Goal: Task Accomplishment & Management: Manage account settings

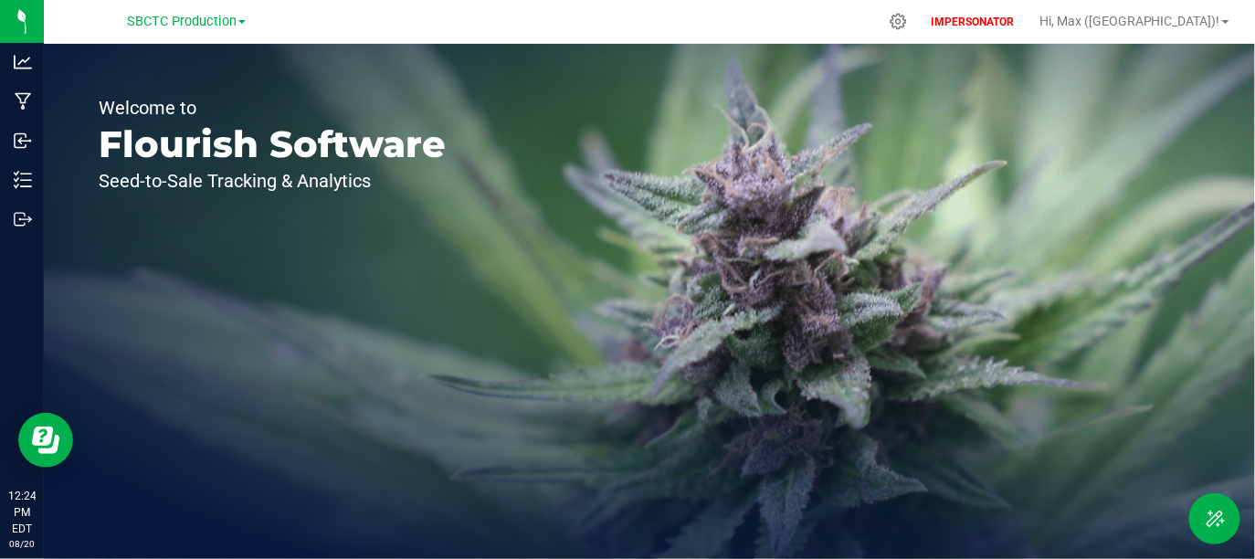
click at [1057, 189] on div "Welcome to Flourish Software Seed-to-Sale Tracking & Analytics" at bounding box center [649, 301] width 1211 height 515
click at [921, 22] on div at bounding box center [899, 21] width 46 height 39
click at [921, 18] on div at bounding box center [899, 21] width 46 height 39
click at [908, 20] on icon at bounding box center [898, 21] width 19 height 19
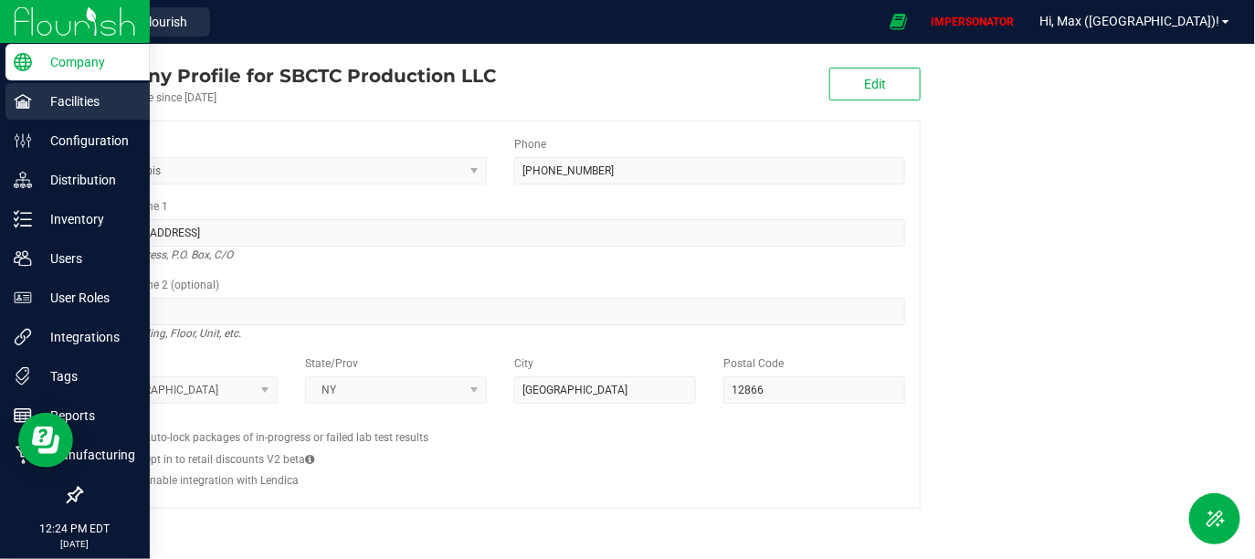
click at [54, 105] on p "Facilities" at bounding box center [87, 101] width 110 height 22
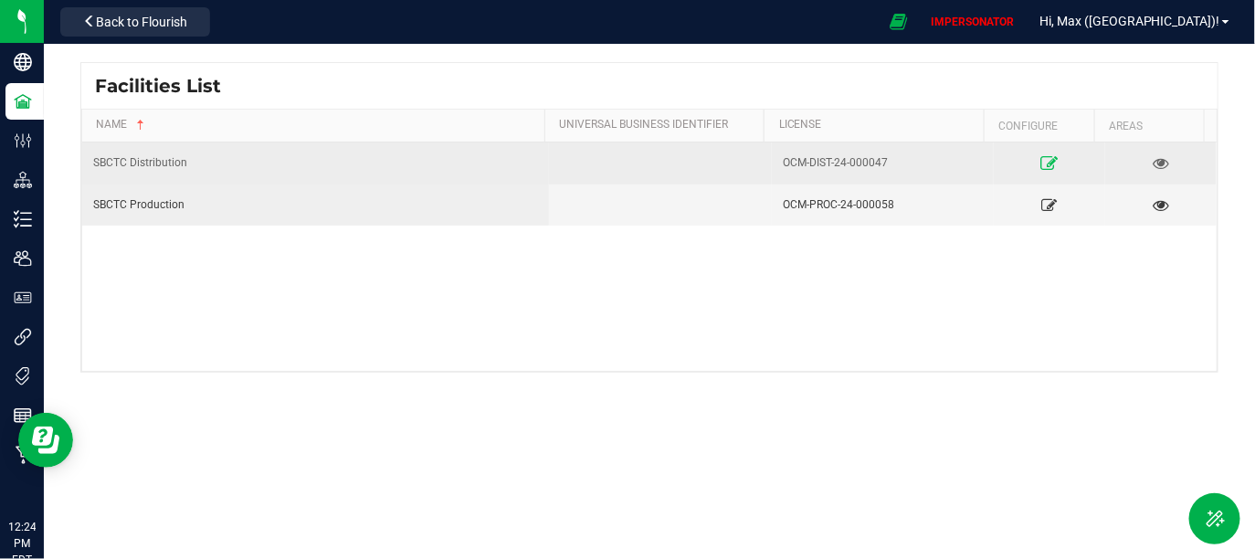
click at [1041, 163] on icon at bounding box center [1049, 162] width 17 height 13
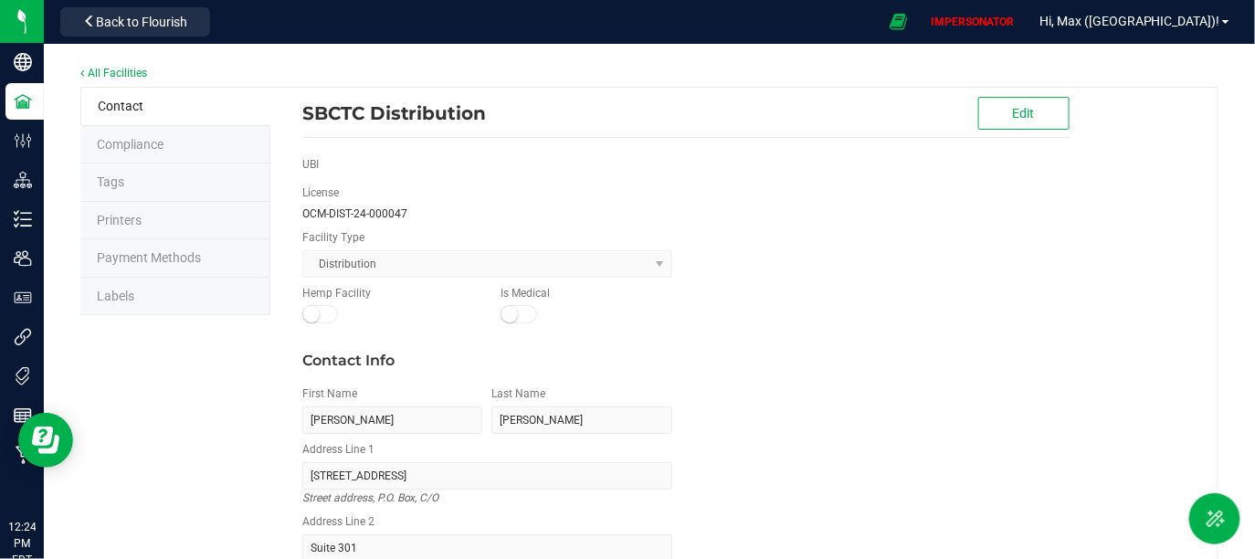
click at [153, 294] on li "Labels" at bounding box center [175, 297] width 190 height 38
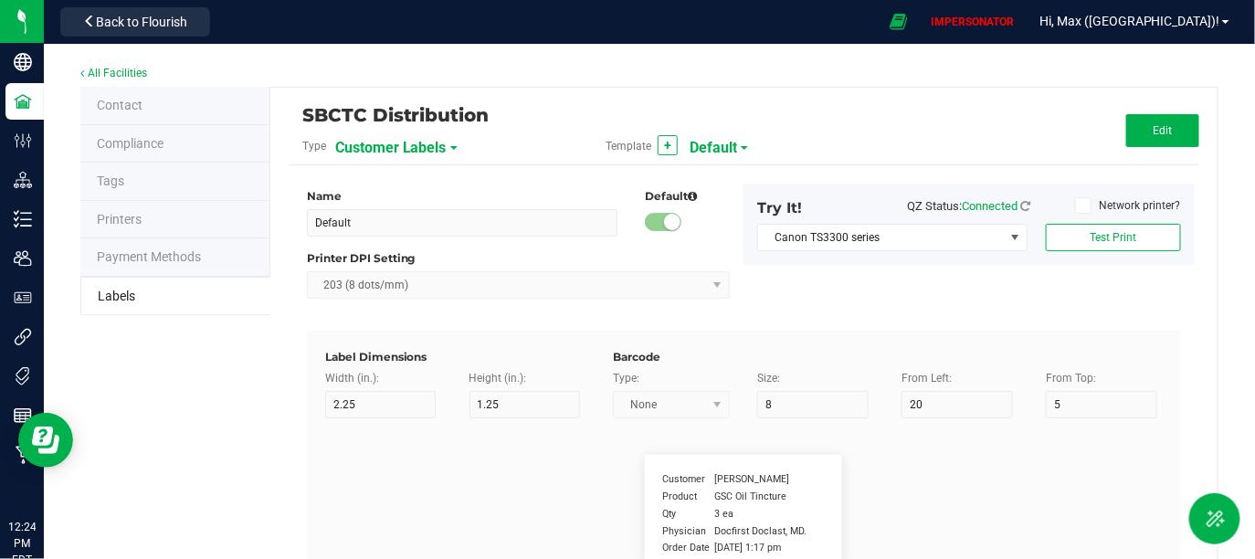
click at [453, 138] on div "Customer Labels" at bounding box center [435, 147] width 201 height 33
click at [408, 148] on span "Customer Labels" at bounding box center [390, 147] width 111 height 31
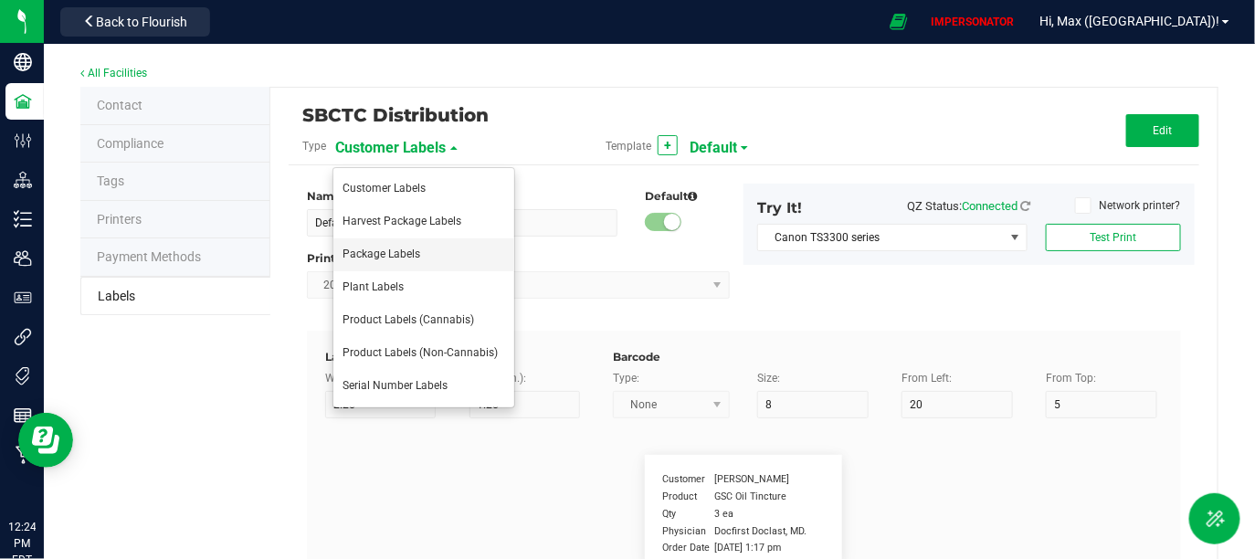
click at [374, 254] on span "Package Labels" at bounding box center [381, 253] width 78 height 13
type input "4"
type input "3"
type input "5"
type input "40"
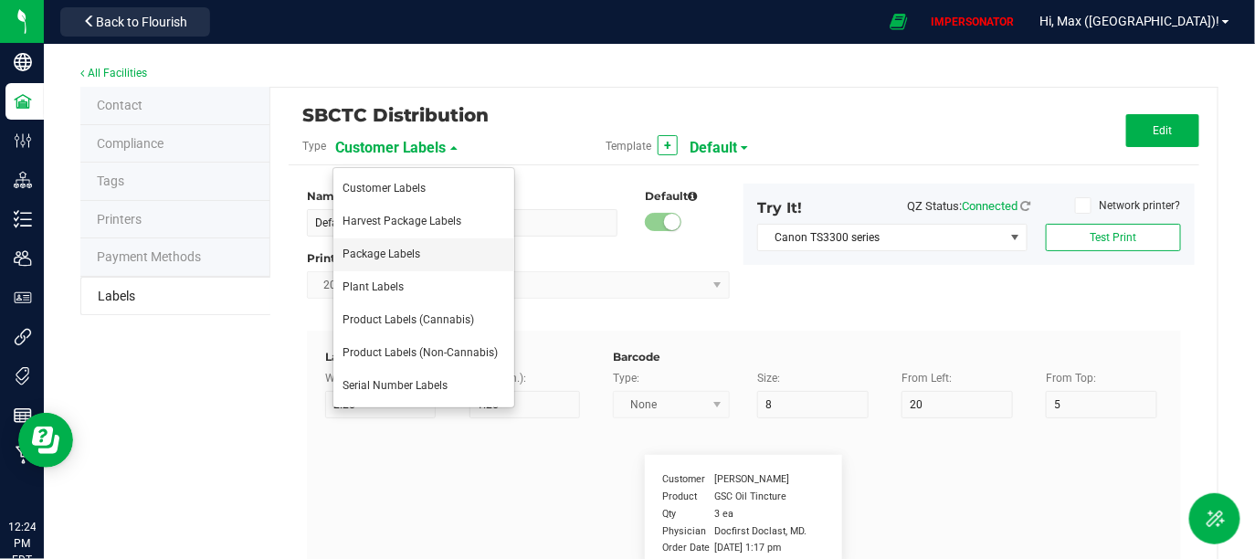
type input "Package ID"
type input "25"
type input "10"
type input "CADMODS-20200420-096"
type input "SKU Name"
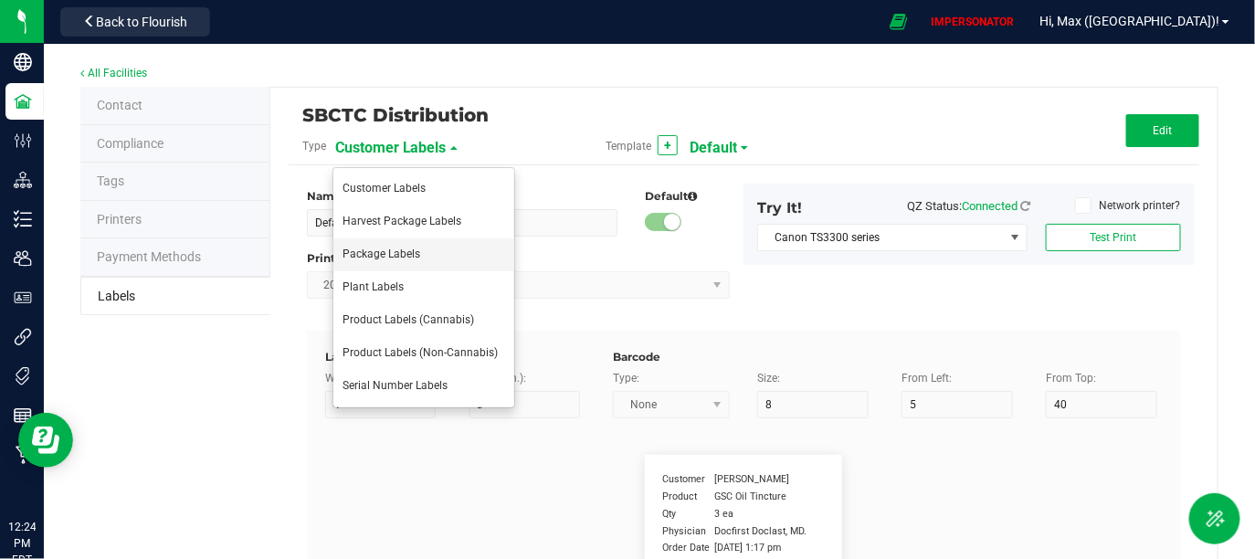
type input "25"
type input "10"
type input "Gelato Pen"
type input "Strain"
type input "25"
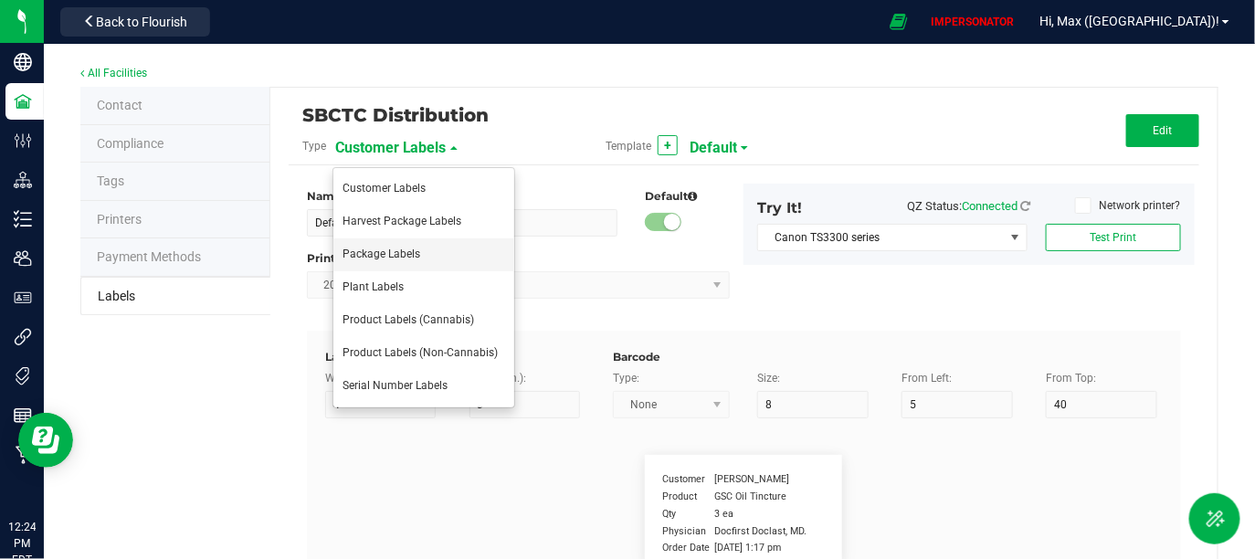
type input "10"
type input "Gelato"
type input "Size"
type input "25"
type input "10"
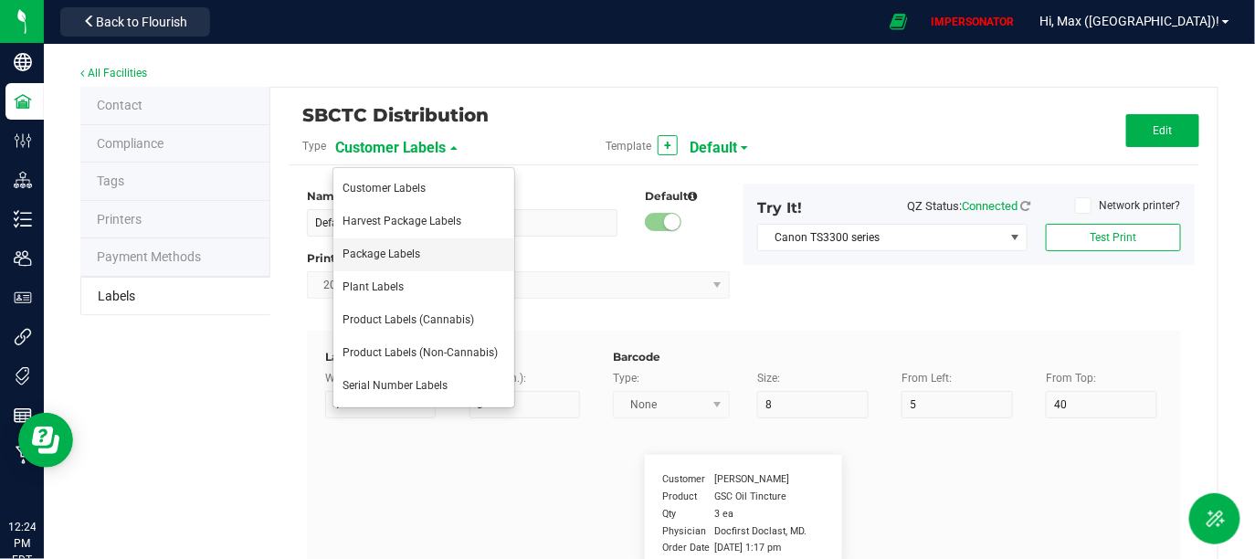
type input "44 ea"
type input "Package Date"
type input "25"
type input "10"
type input "[DATE] 10:14pm"
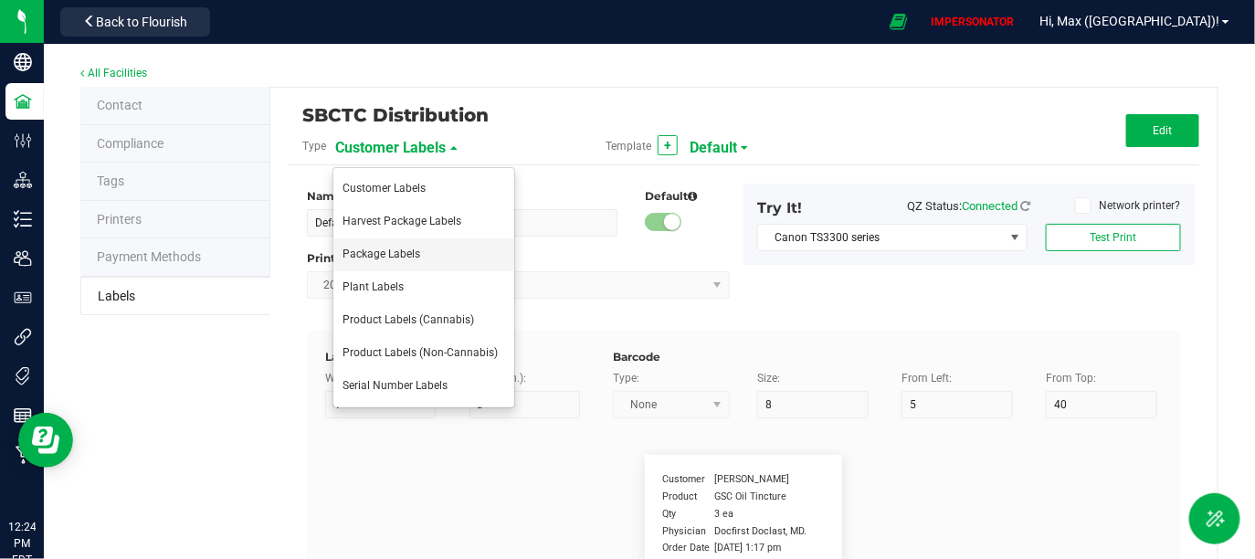
type input "Lot Number"
type input "25"
type input "10"
type input "30"
type input "LOT918234"
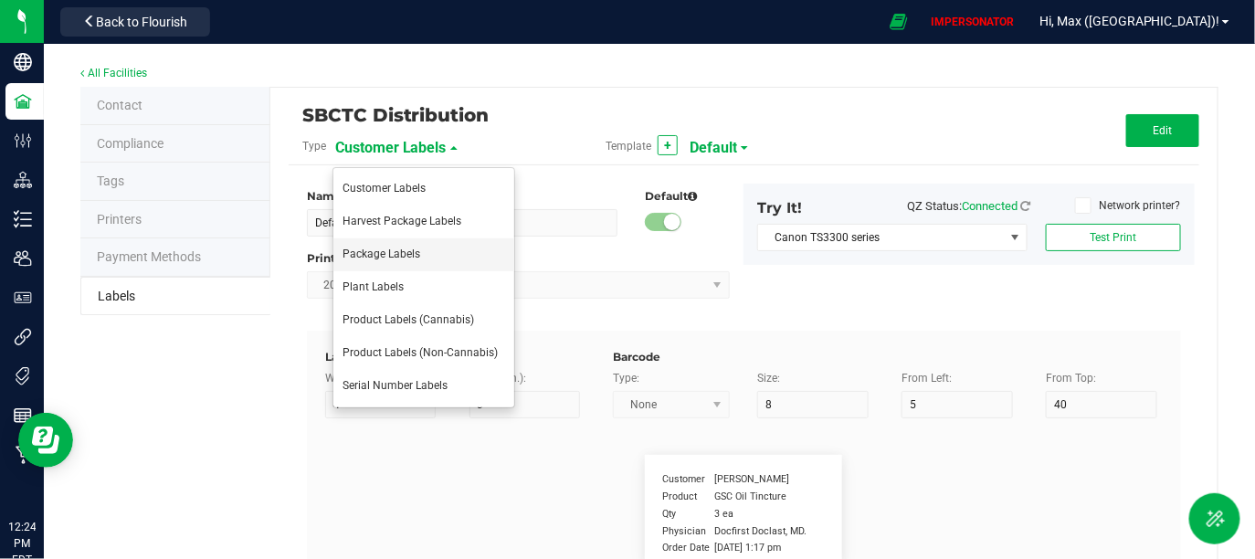
type input "SKU"
type input "25"
type input "10"
type input "30"
type input "42P017"
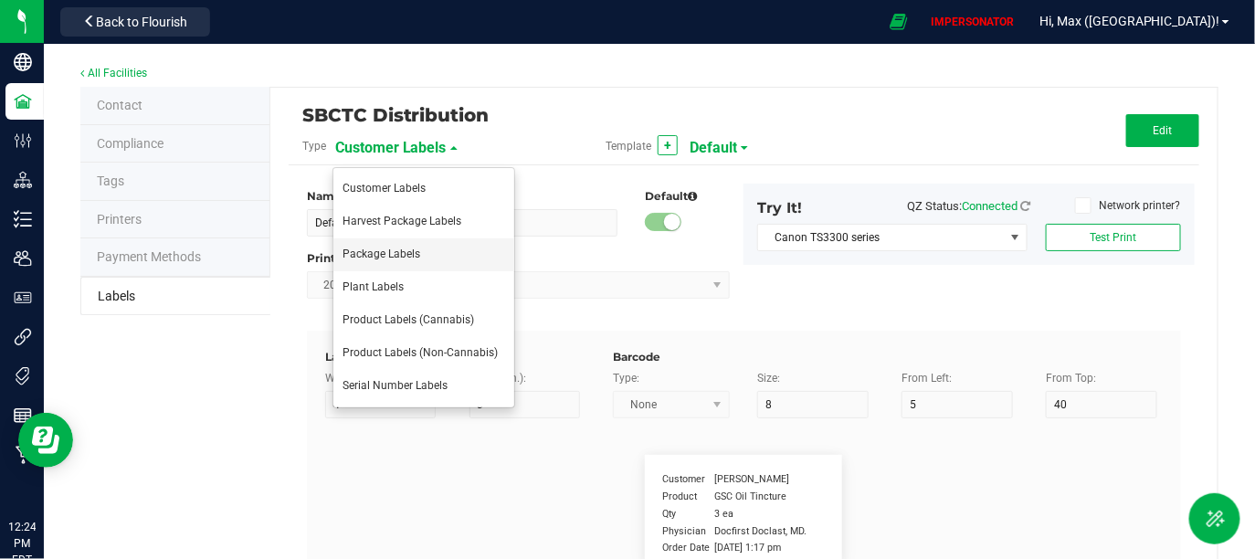
type input "Ref Field 1"
type input "25"
type input "10"
type input "35"
type input "Ref Field 1 Value"
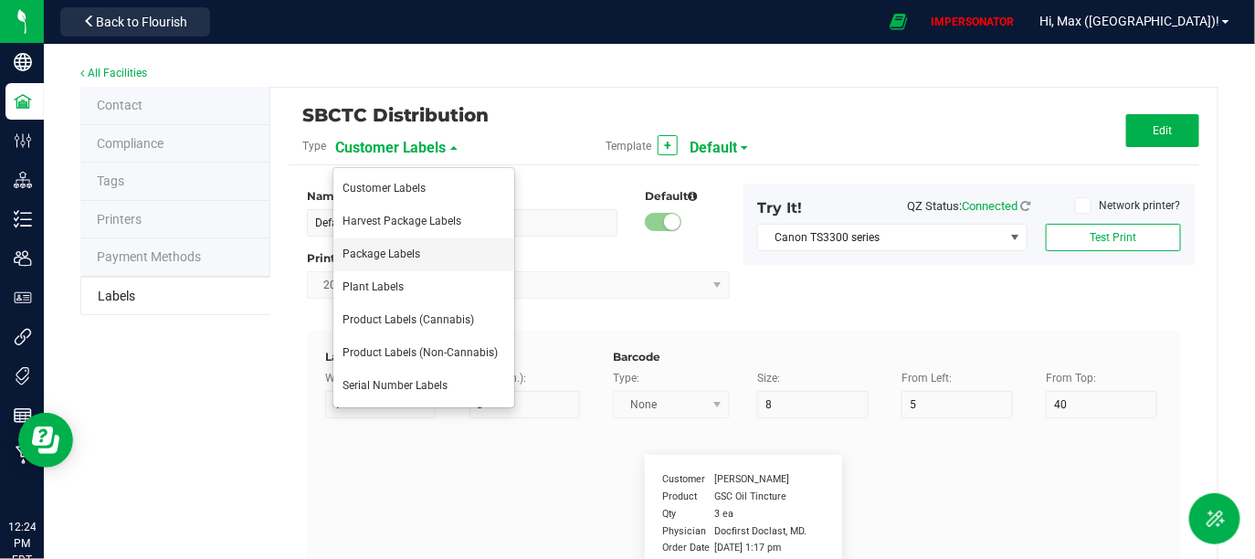
type input "Ref Field 2"
type input "25"
type input "10"
type input "35"
type input "Ref Field 2 Value"
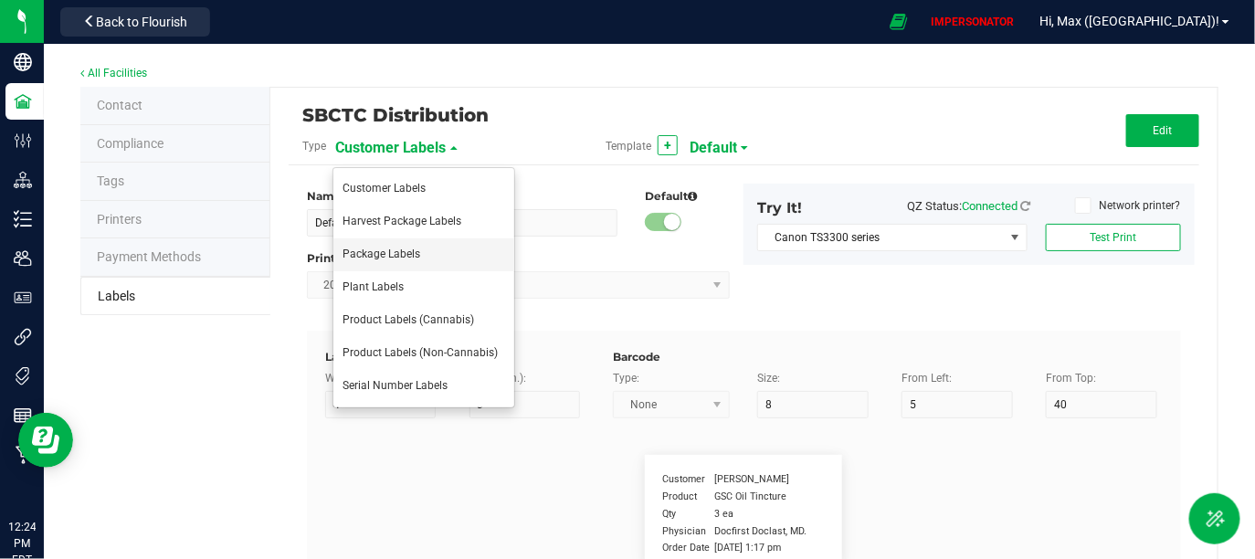
type input "Ref Field 3"
type input "25"
type input "10"
type input "35"
type input "Ref Field 3 Value"
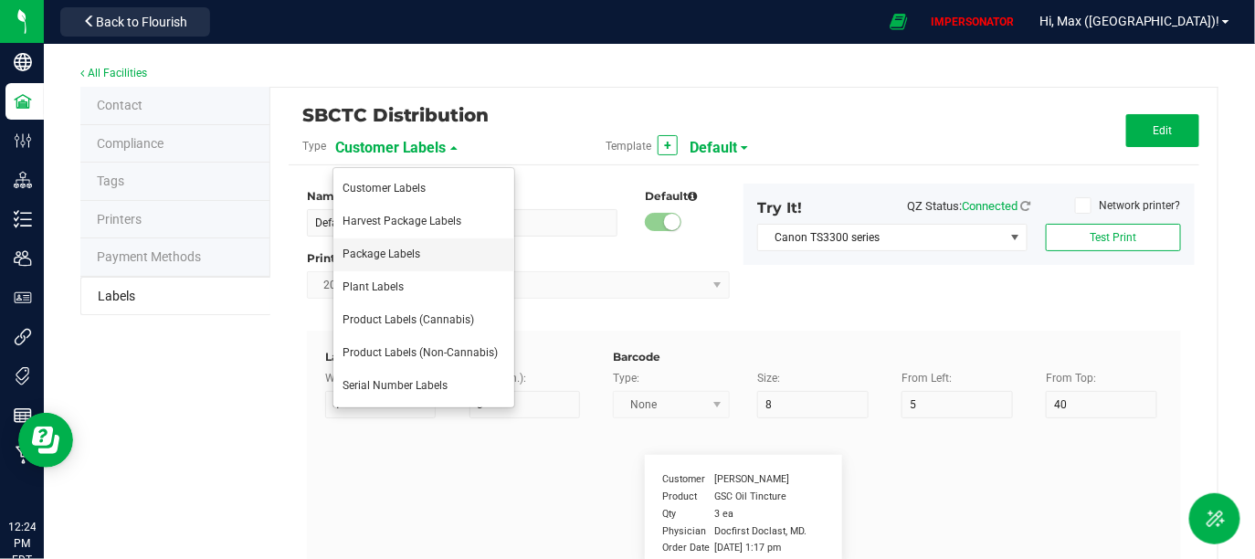
type input "Item Ref Field 1"
type input "25"
type input "10"
type input "35"
type input "Item Ref Field 1 Value"
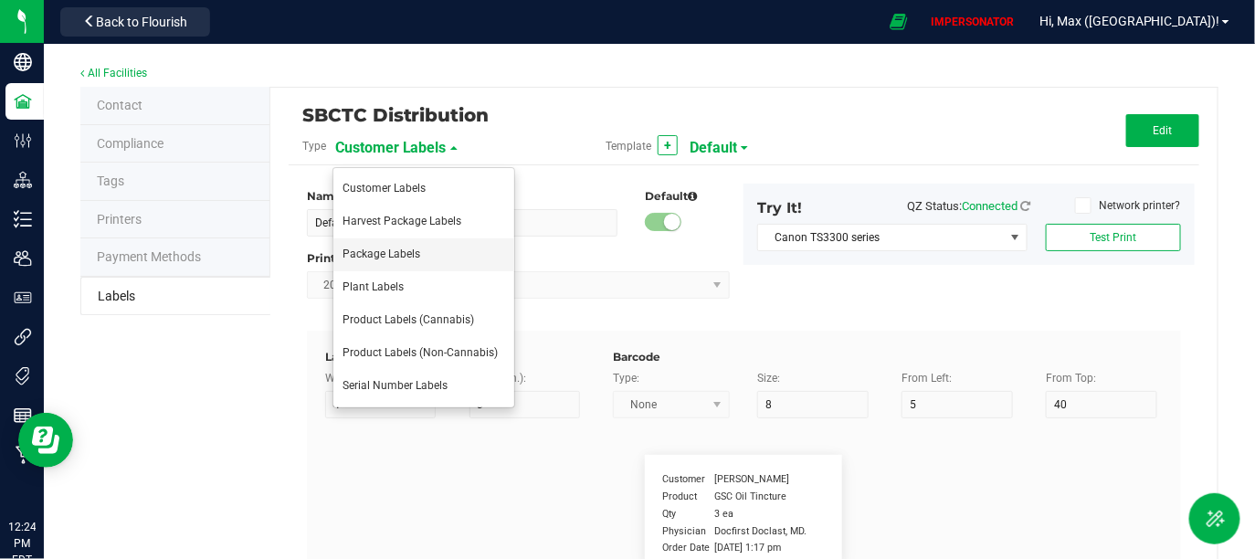
type input "Item Ref Field 2"
type input "25"
type input "10"
type input "35"
type input "Item Ref Field 2 Value"
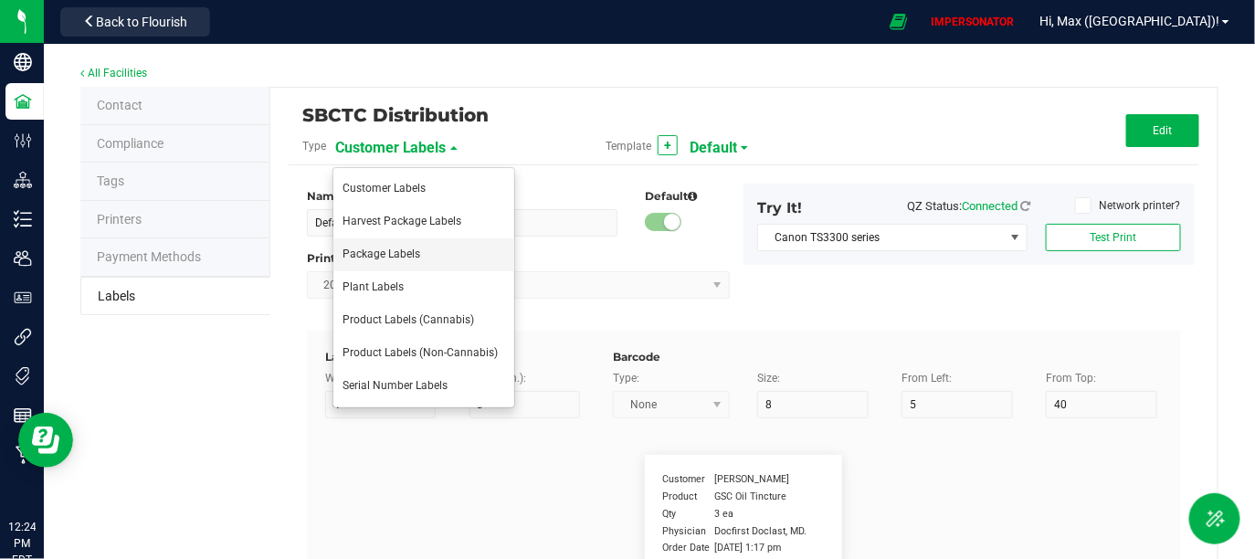
type input "Item Ref Field 3"
type input "25"
type input "10"
type input "35"
type input "Item Ref Field 3 Value"
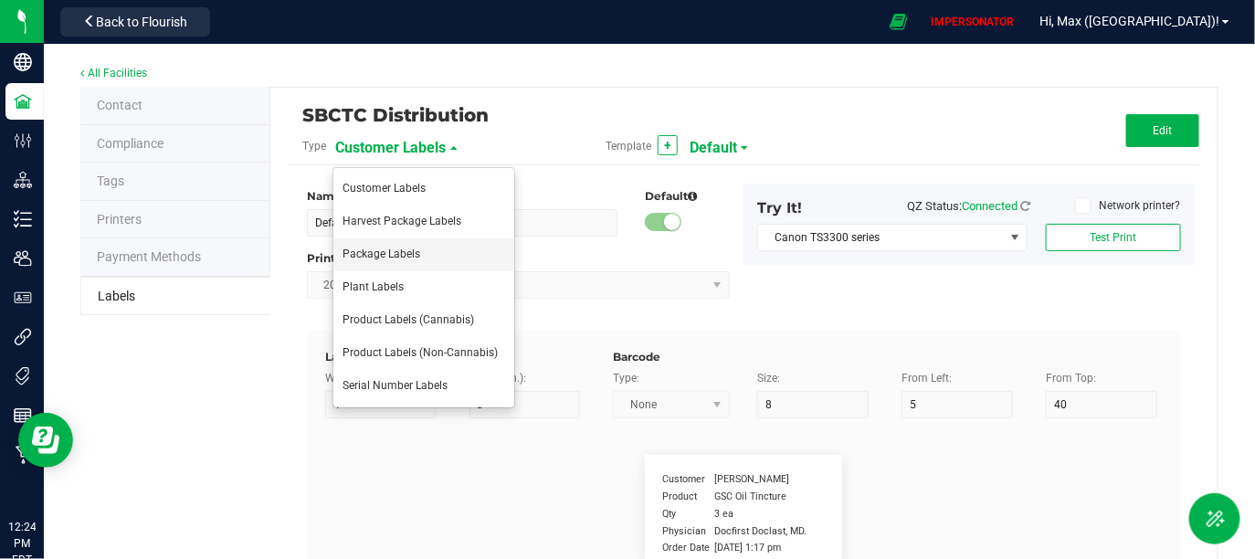
type input "Item Ref Field 4"
type input "25"
type input "10"
type input "35"
type input "Item Ref Field 4 Value"
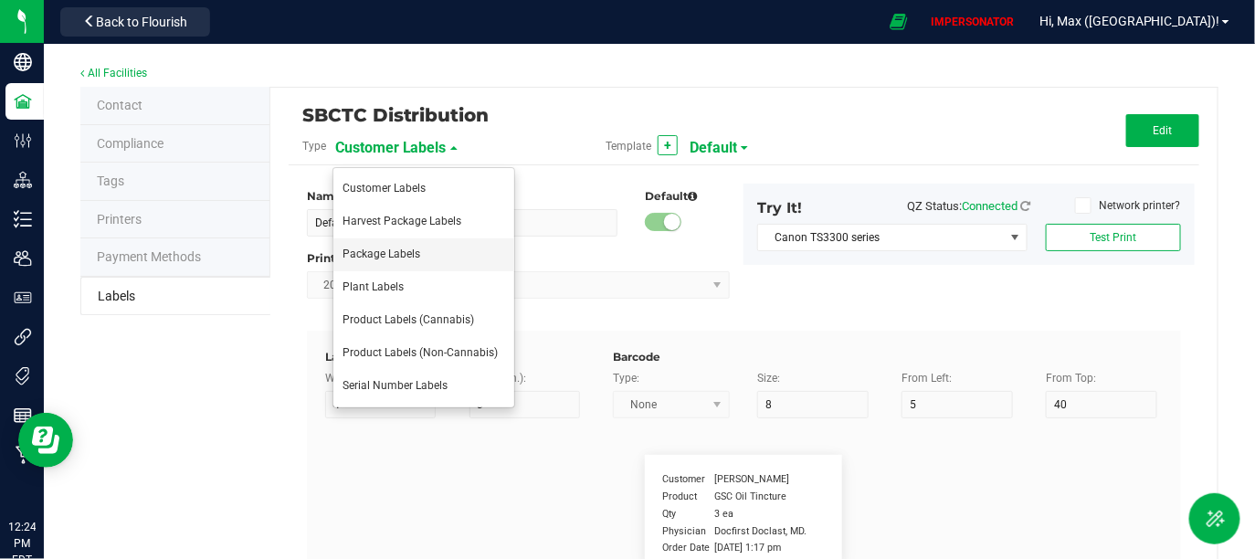
type input "Item Ref Field 5"
type input "25"
type input "10"
type input "35"
type input "Item Ref Field 5 Value"
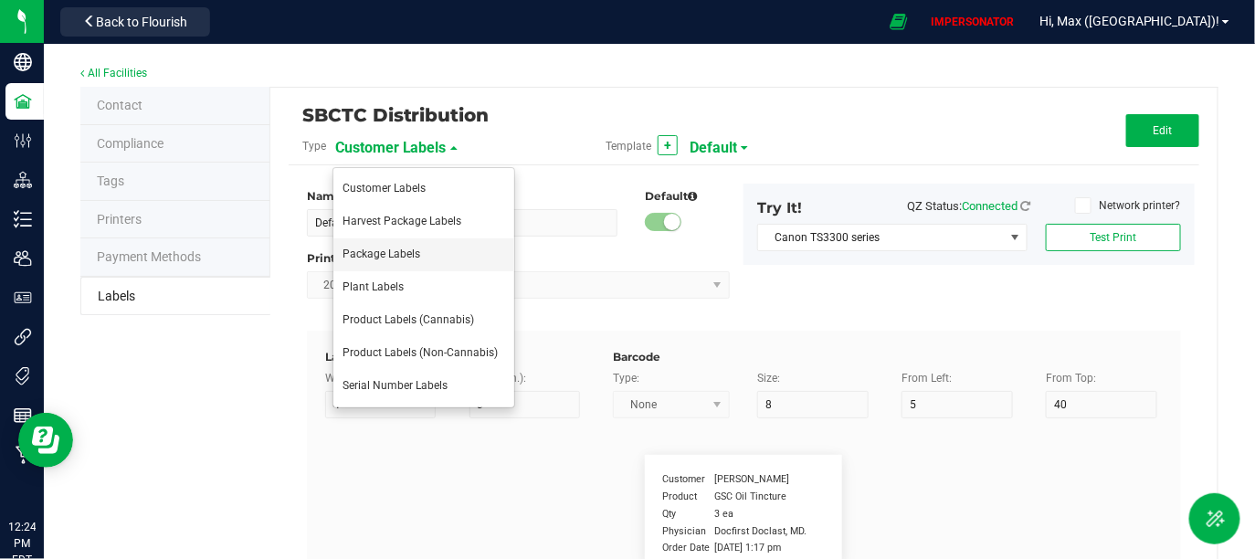
type input "NDC Number"
type input "25"
type input "10"
type input "35"
type input "[PHONE_NUMBER]"
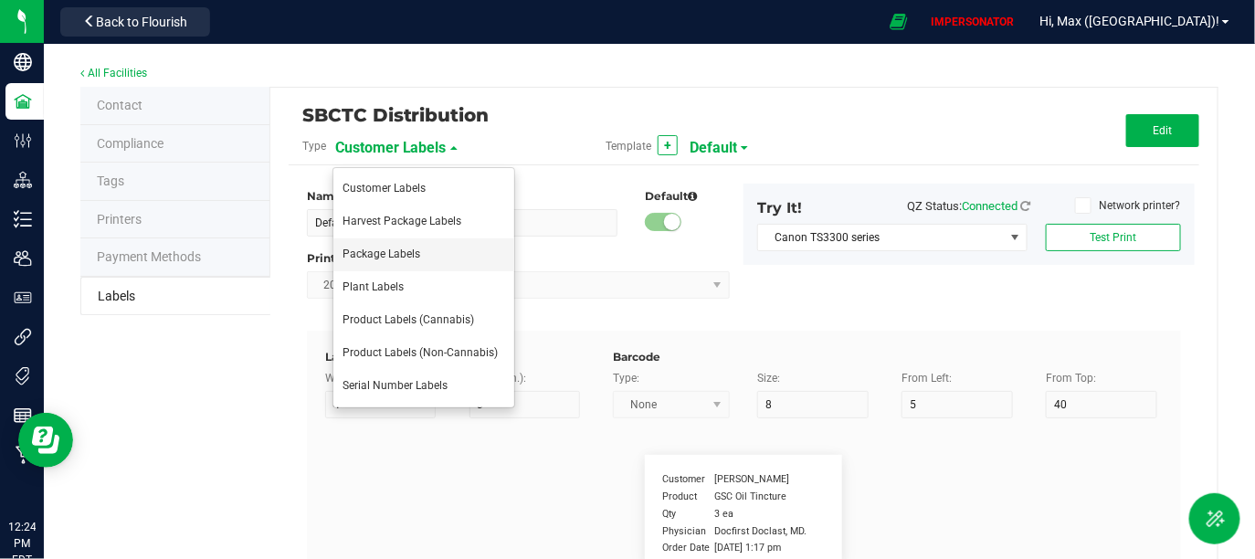
type input "Number of Servings"
type input "25"
type input "10"
type input "35"
type input "4 servings/item"
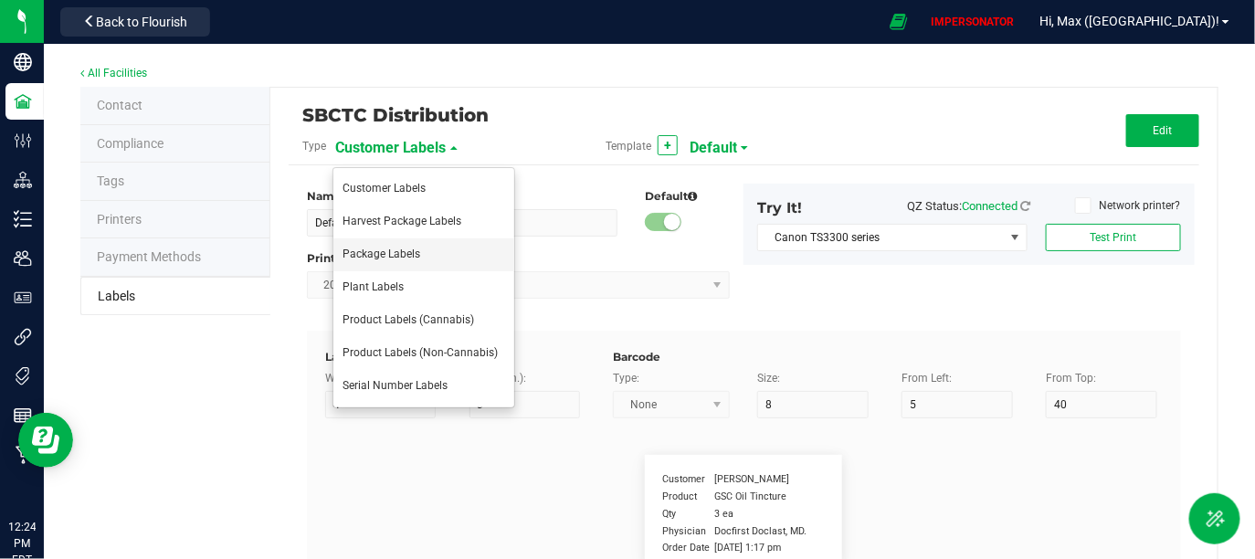
type input "Serving Size"
type input "25"
type input "10"
type input "35"
type input "1 cup"
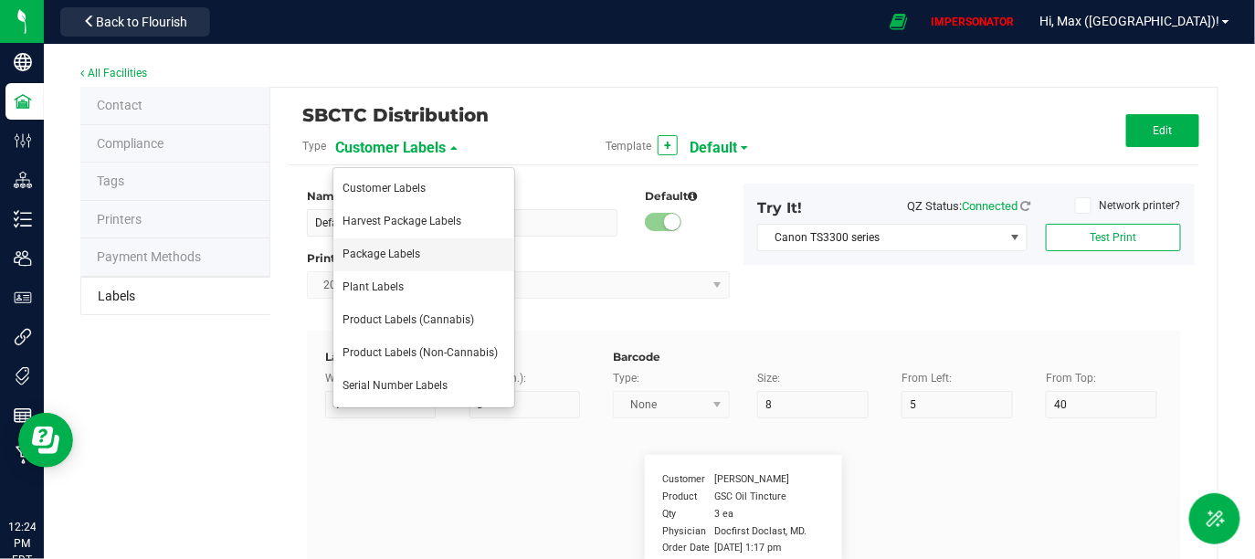
type input "Serving Size (Grams)"
type input "25"
type input "10"
type input "35"
type input "4 g"
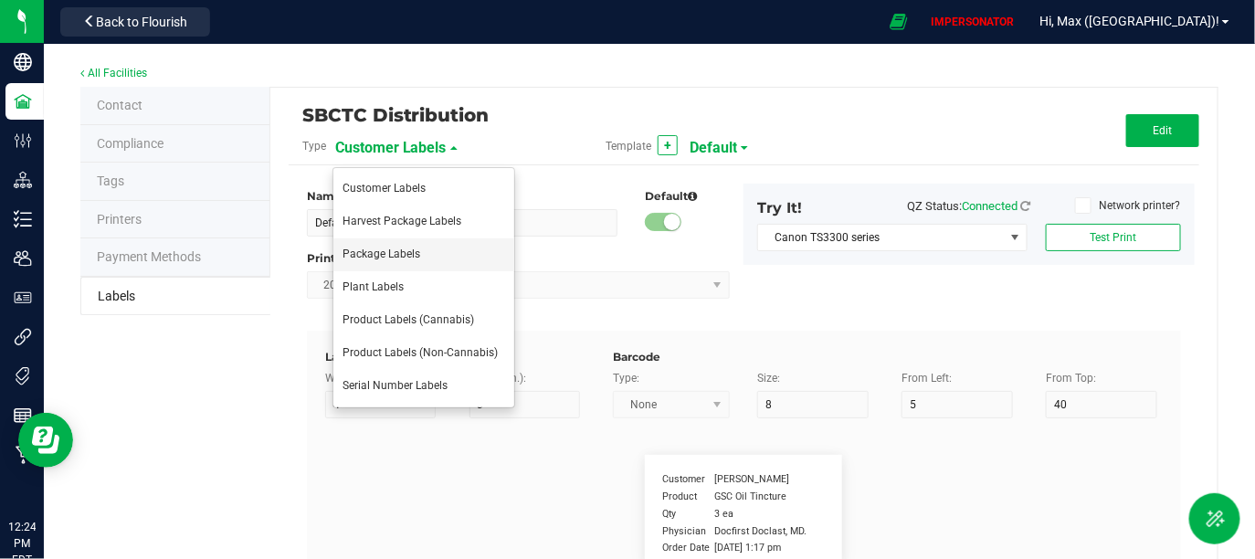
type input "Item Ingredients"
type input "25"
type input "10"
type input "35"
type input "Ingredient one, ingredient two"
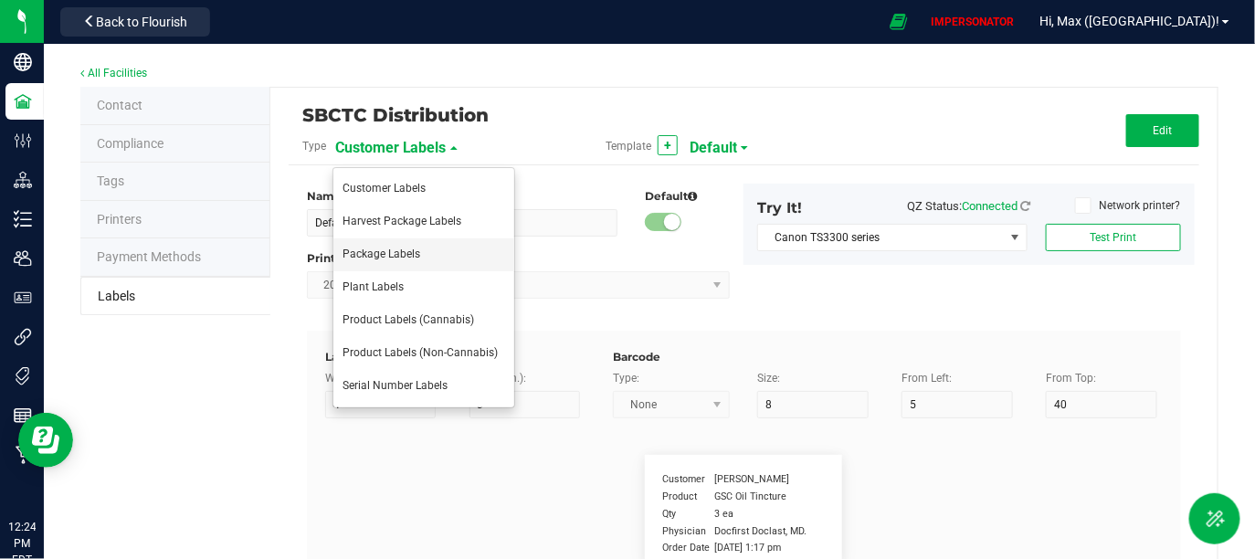
type input "Allergens"
type input "25"
type input "10"
type input "35"
type input "Tree Nuts, Soy, Wheat"
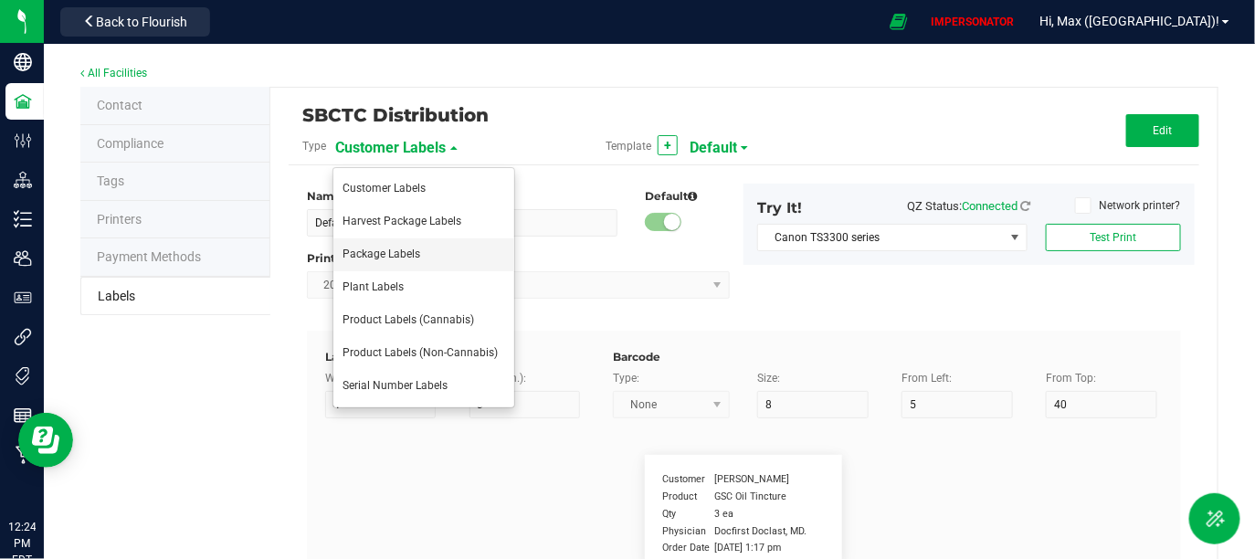
type input "Feel"
type input "25"
type input "10"
type input "35"
type input "Relaxed"
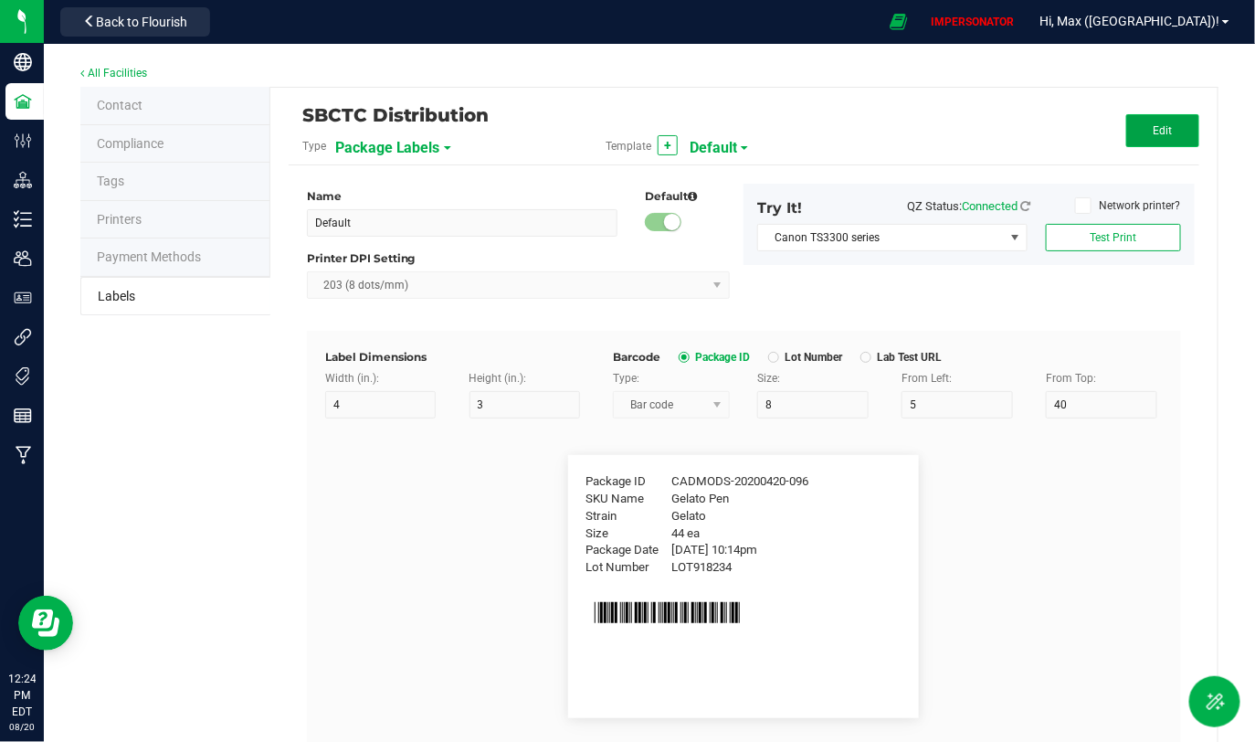
click at [1157, 125] on span "Edit" at bounding box center [1162, 130] width 19 height 13
click at [662, 405] on span "Bar code" at bounding box center [660, 405] width 92 height 26
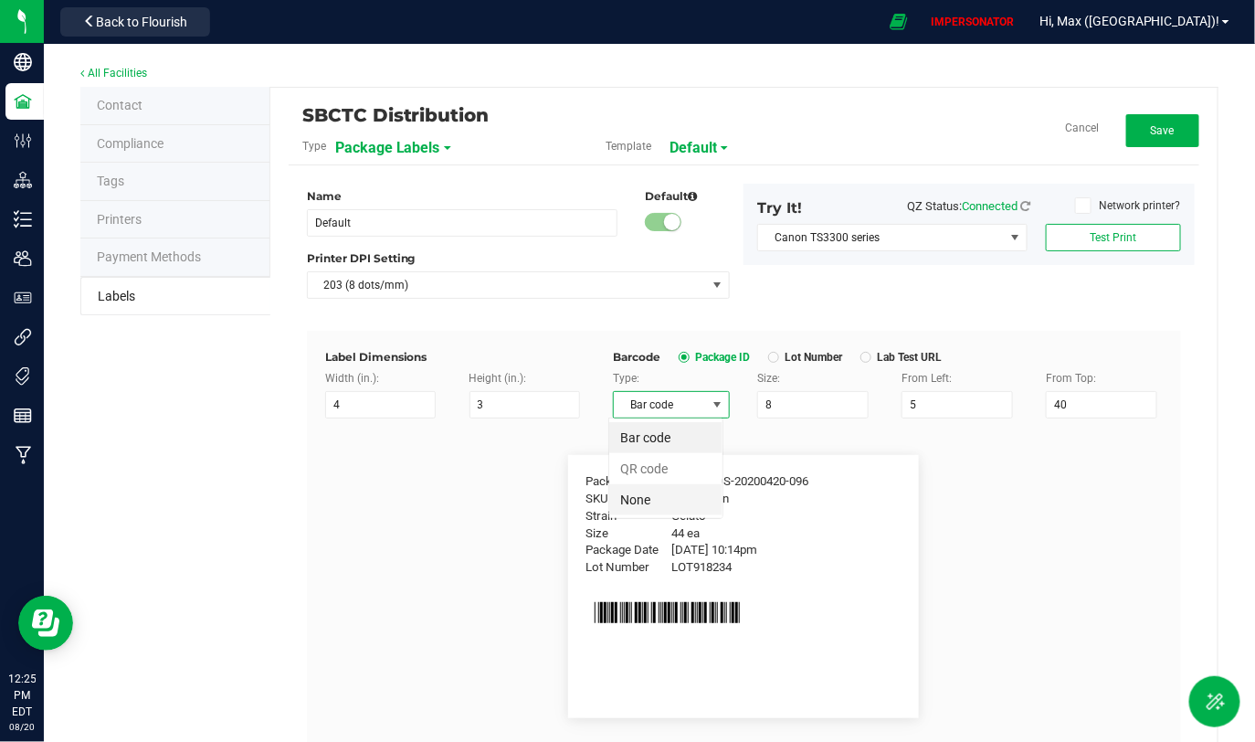
scroll to position [26, 114]
click at [957, 353] on div "Barcode Package ID Lot Number Lab Test URL" at bounding box center [888, 357] width 550 height 16
drag, startPoint x: 597, startPoint y: 604, endPoint x: 740, endPoint y: 605, distance: 142.5
click at [740, 601] on icon at bounding box center [667, 612] width 164 height 39
click at [649, 414] on span "Bar code" at bounding box center [660, 405] width 92 height 26
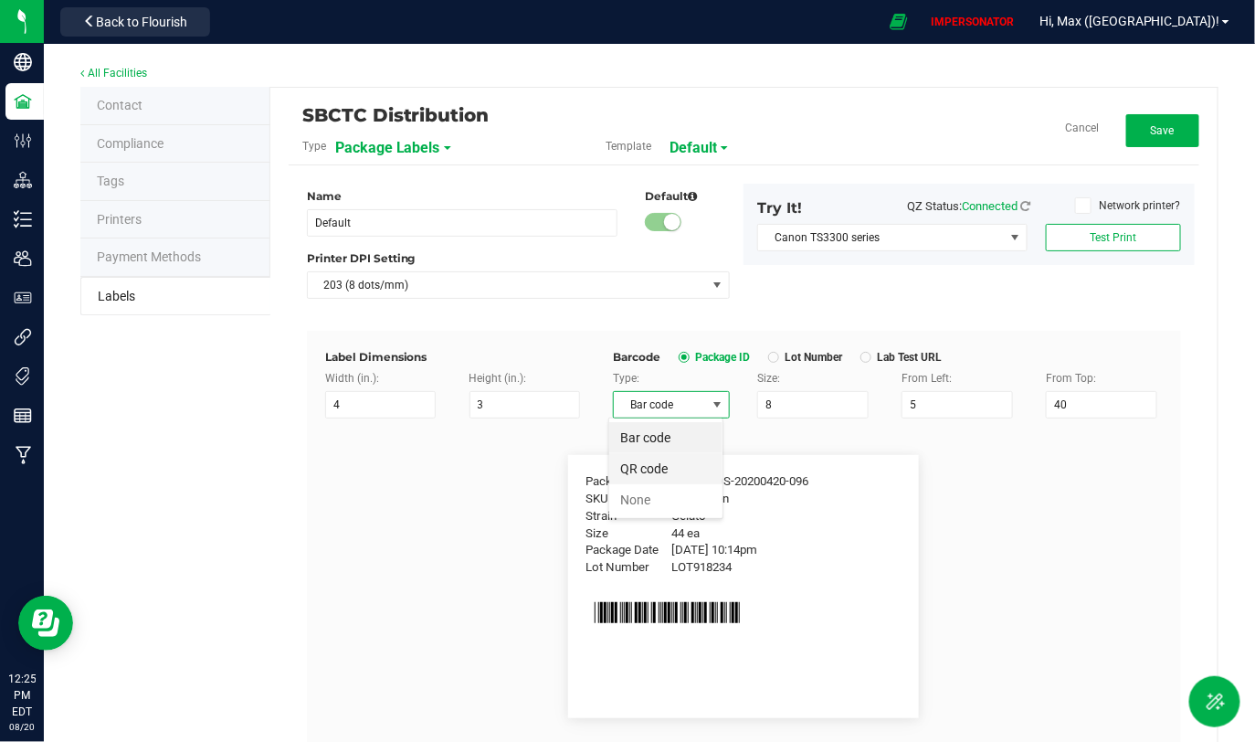
click at [654, 473] on li "QR code" at bounding box center [665, 468] width 113 height 31
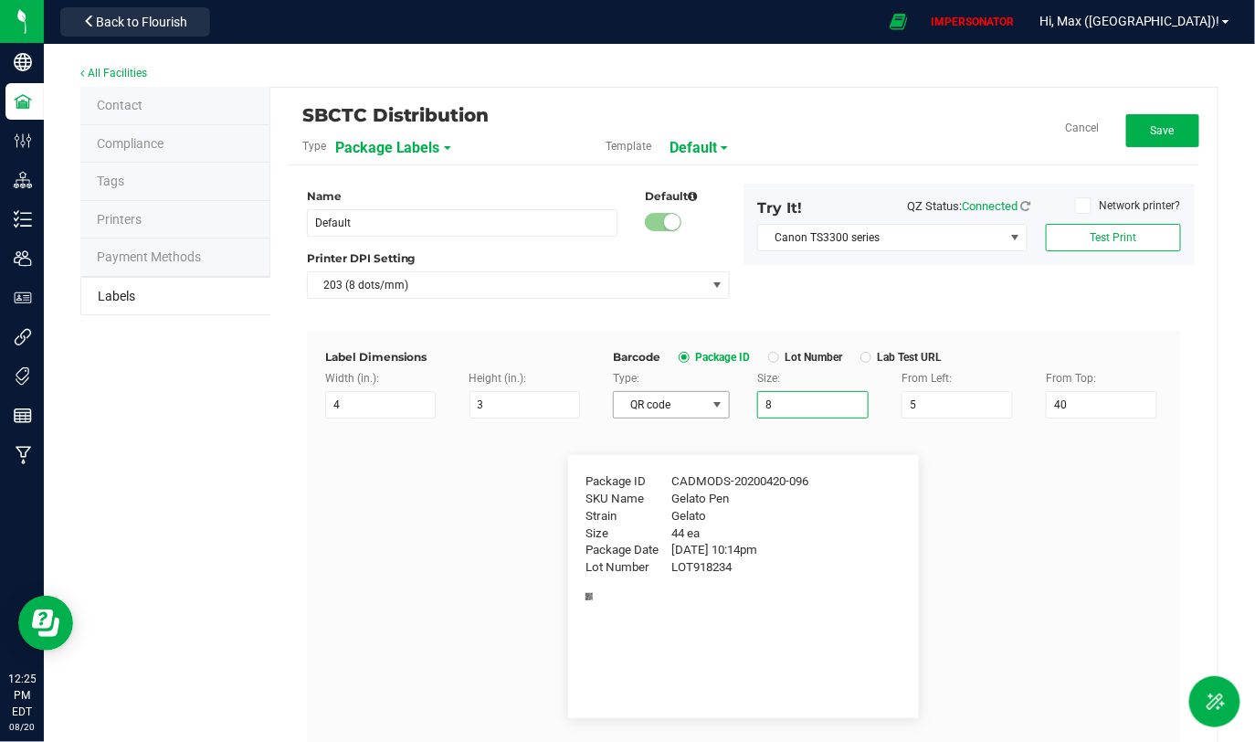
drag, startPoint x: 793, startPoint y: 411, endPoint x: 718, endPoint y: 400, distance: 75.7
click at [718, 400] on div "Type: QR code Size: 8 From Left: 5 From Top: 40" at bounding box center [887, 394] width 577 height 48
type input "40"
click at [863, 355] on div at bounding box center [865, 356] width 5 height 5
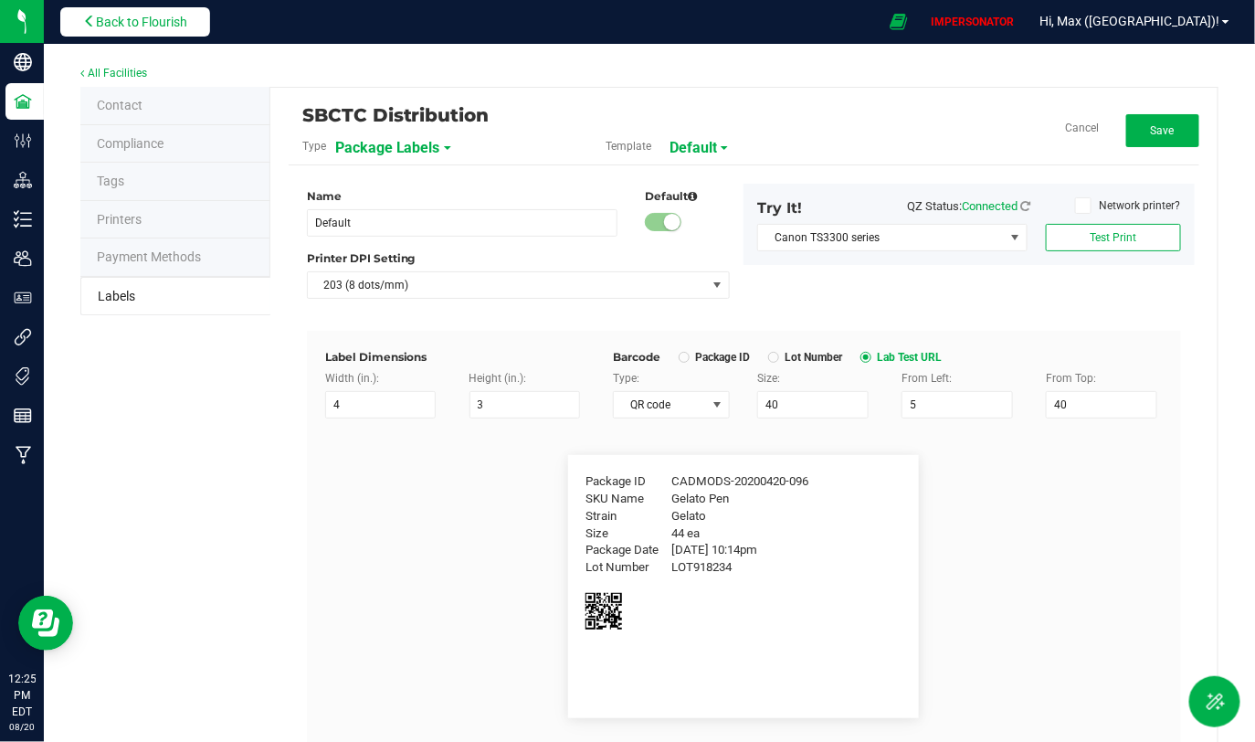
click at [168, 25] on span "Back to Flourish" at bounding box center [141, 22] width 91 height 15
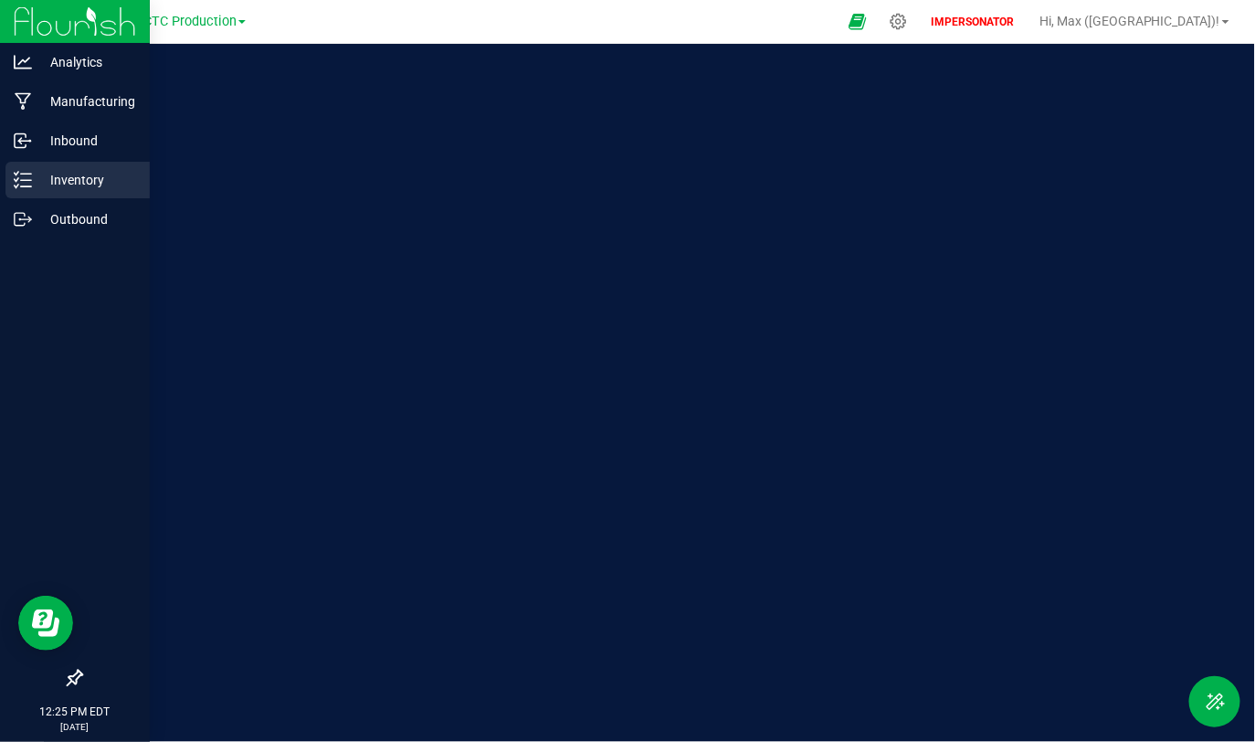
click at [53, 184] on p "Inventory" at bounding box center [87, 180] width 110 height 22
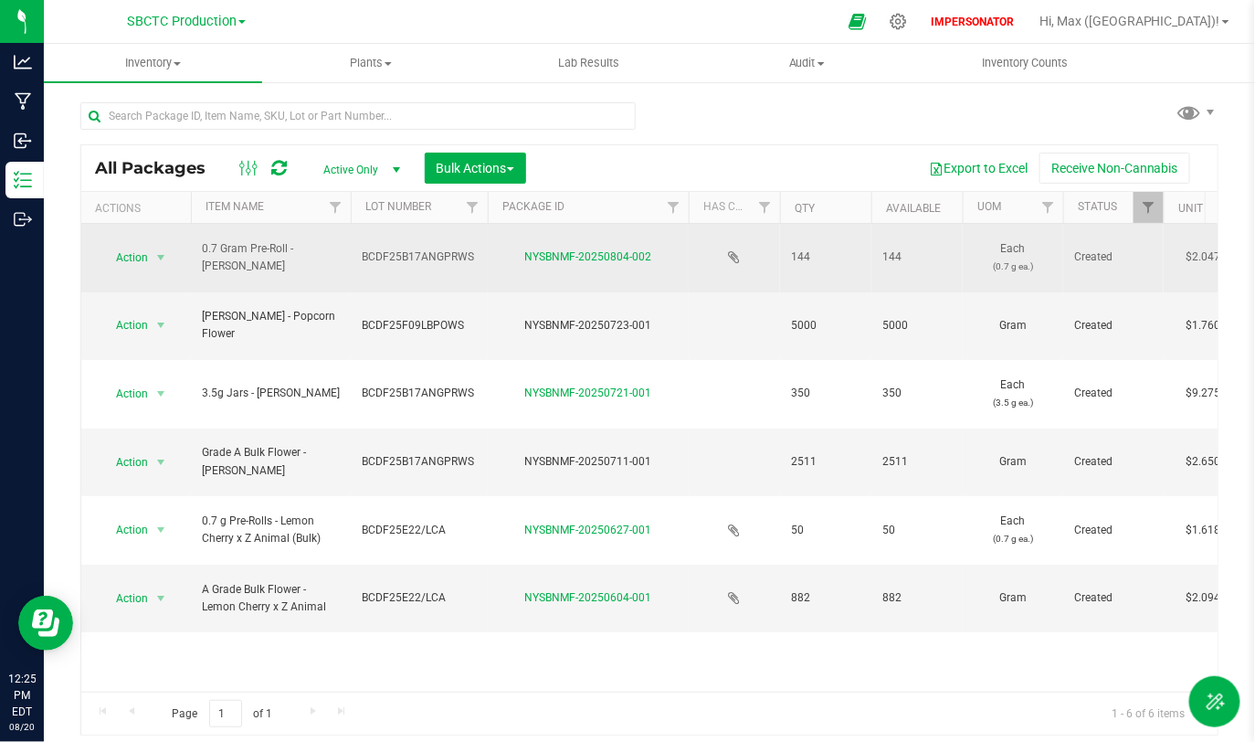
drag, startPoint x: 203, startPoint y: 247, endPoint x: 342, endPoint y: 247, distance: 139.7
click at [342, 247] on td "0.7 Gram Pre-Roll - [PERSON_NAME]" at bounding box center [271, 258] width 160 height 68
click at [616, 250] on link "NYSBNMF-20250804-002" at bounding box center [588, 256] width 127 height 13
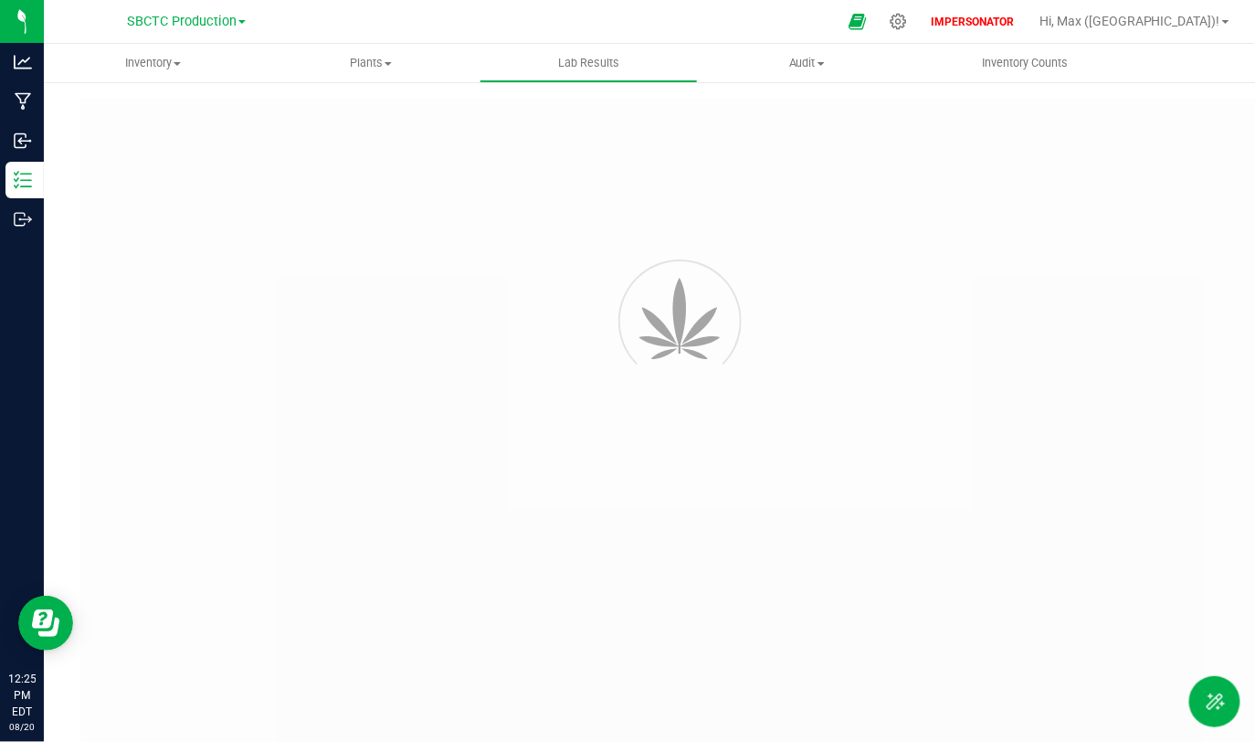
type input "NYSBNMF-20250804-002"
type input "AL50729002-001"
type input "NYSBNMF-20250804-002"
type input "[DATE] 9:10 AM"
type input "[DATE]"
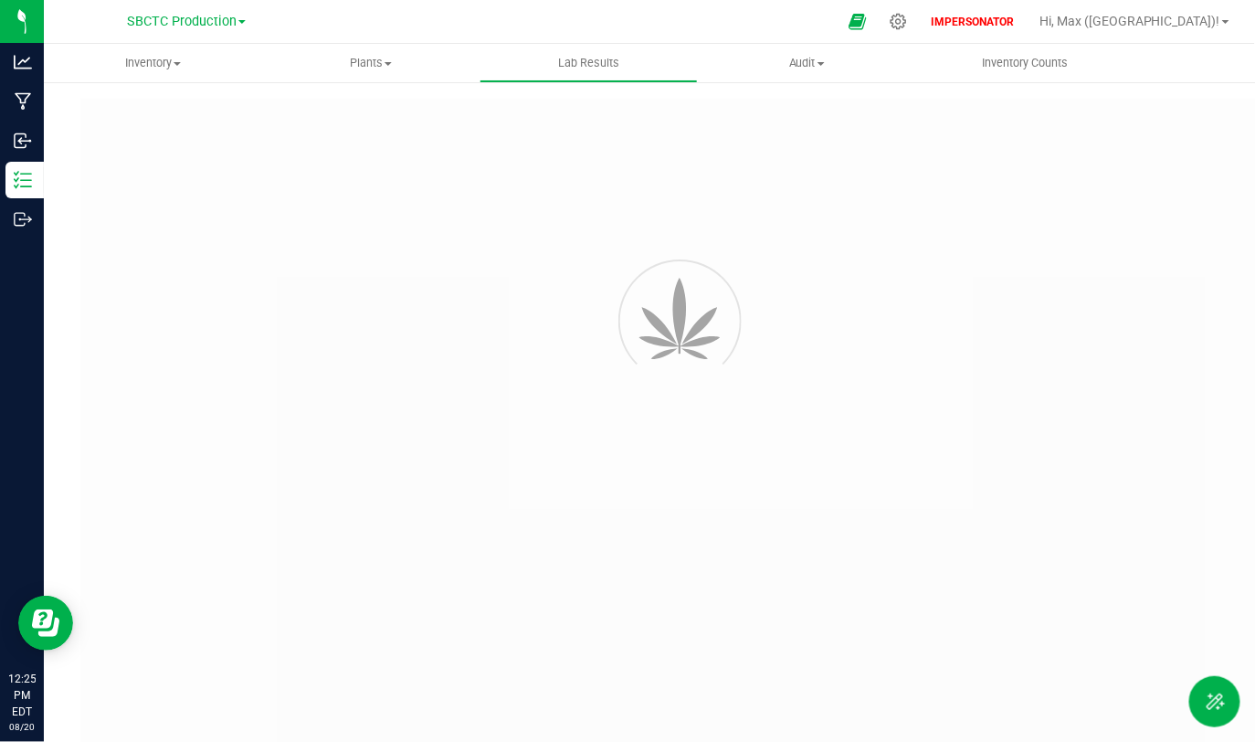
type input "[URL][DOMAIN_NAME]"
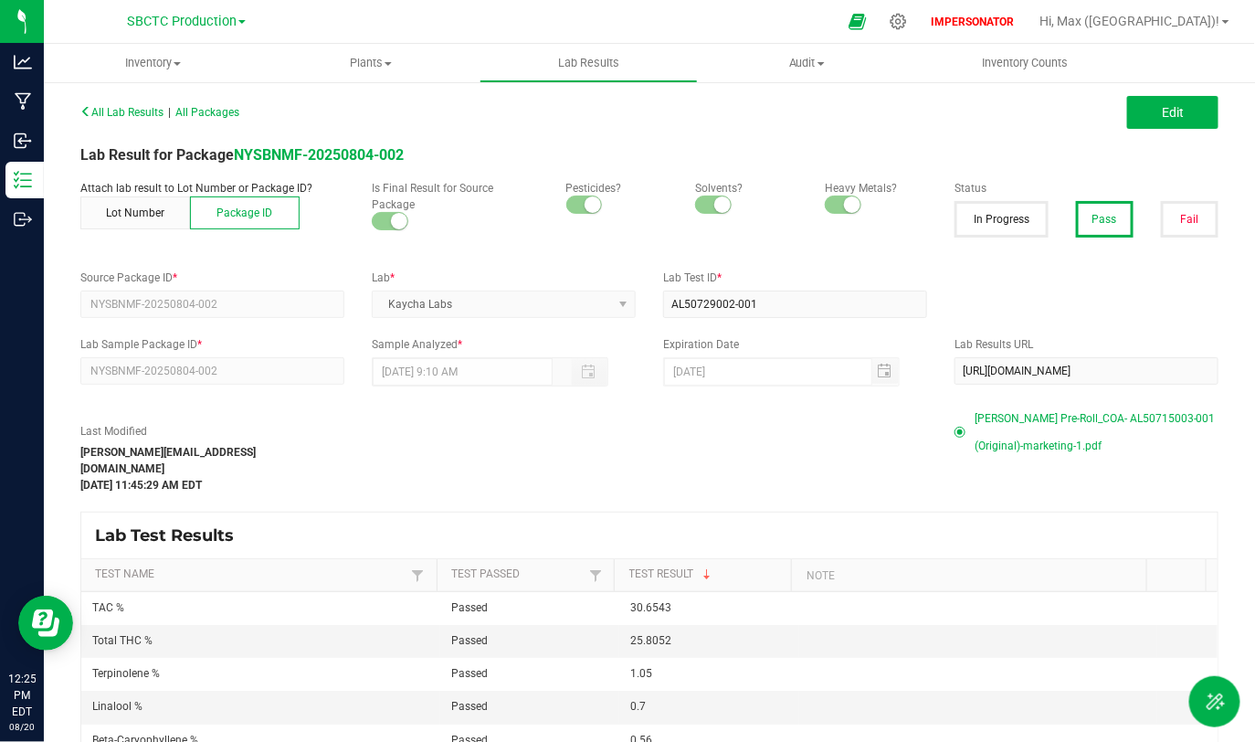
click at [1205, 368] on div "Lab Results URL [URL][DOMAIN_NAME]" at bounding box center [1086, 360] width 291 height 48
click at [908, 18] on icon at bounding box center [898, 21] width 19 height 19
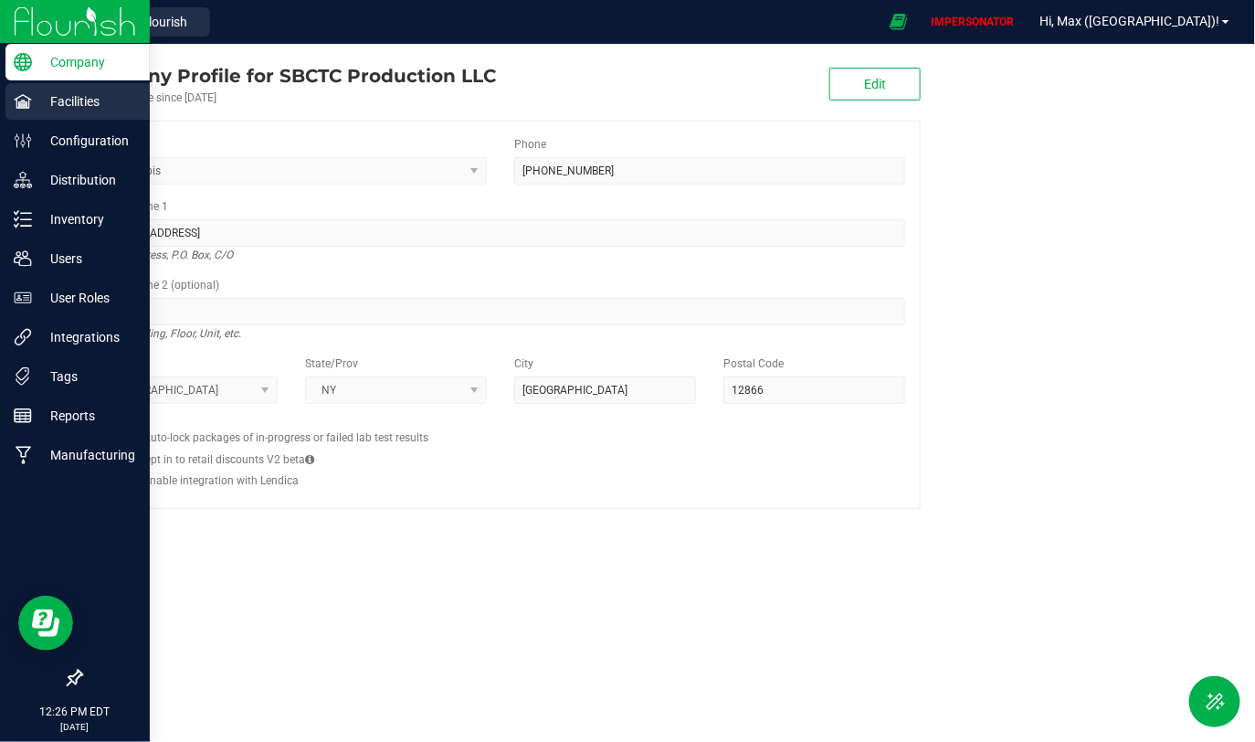
click at [95, 84] on div "Facilities" at bounding box center [77, 101] width 144 height 37
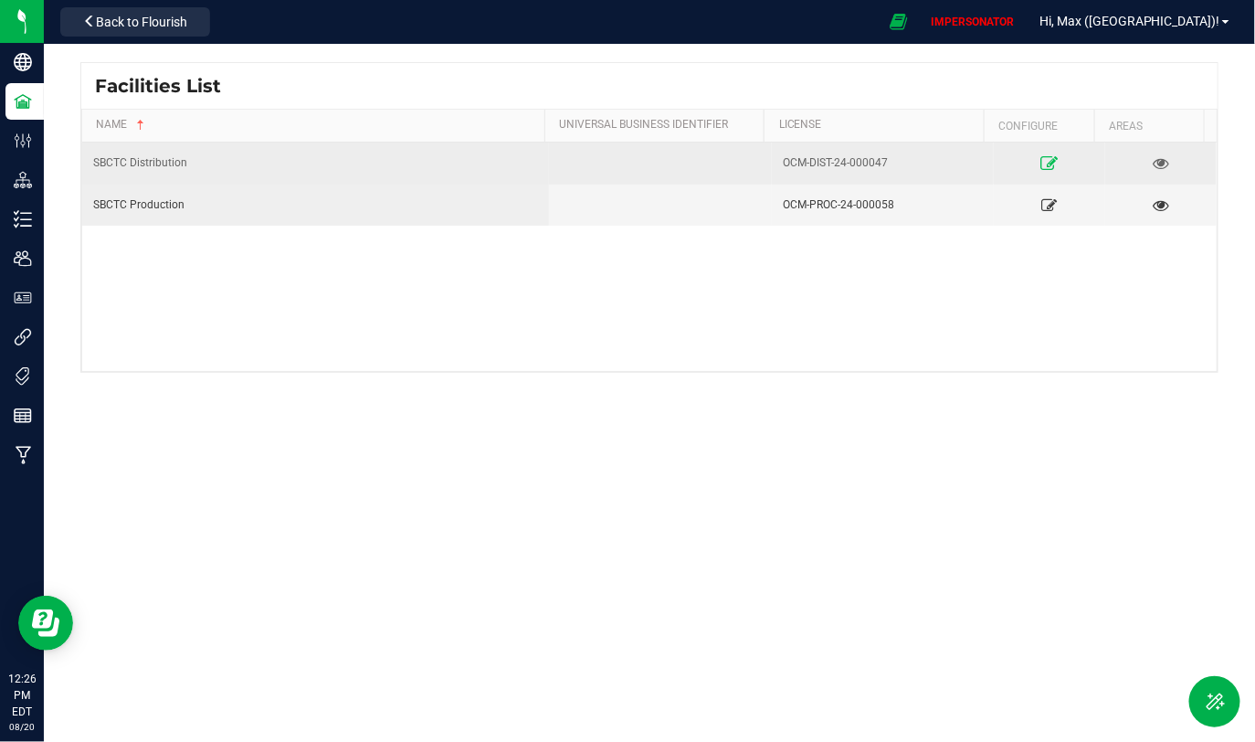
click at [1041, 169] on icon at bounding box center [1049, 162] width 17 height 13
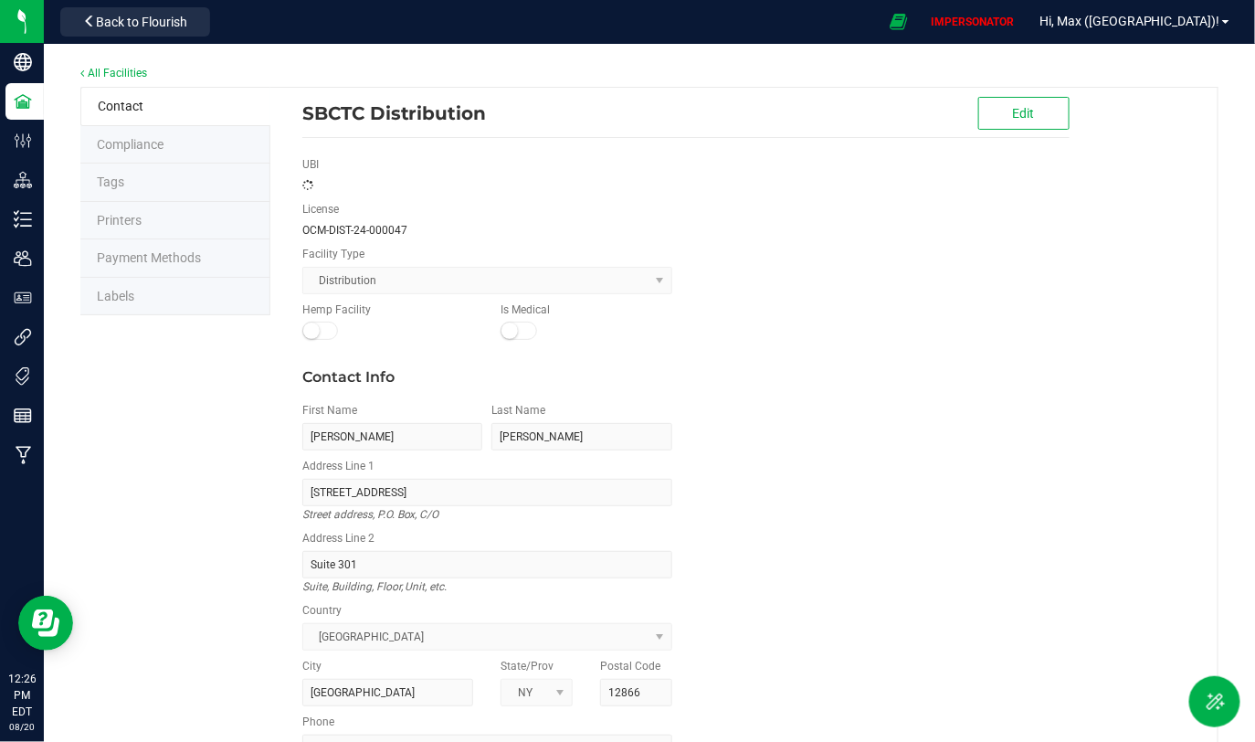
click at [163, 280] on li "Labels" at bounding box center [175, 297] width 190 height 38
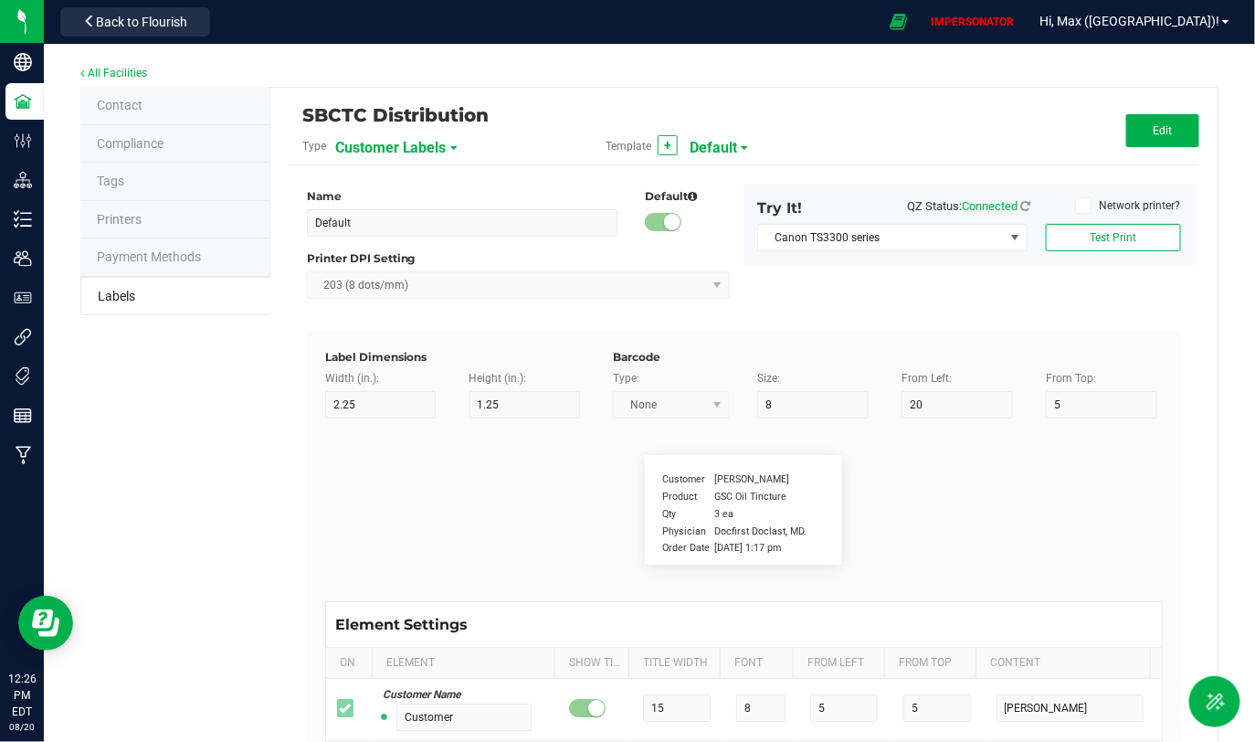
click at [382, 159] on span "Customer Labels" at bounding box center [390, 147] width 111 height 31
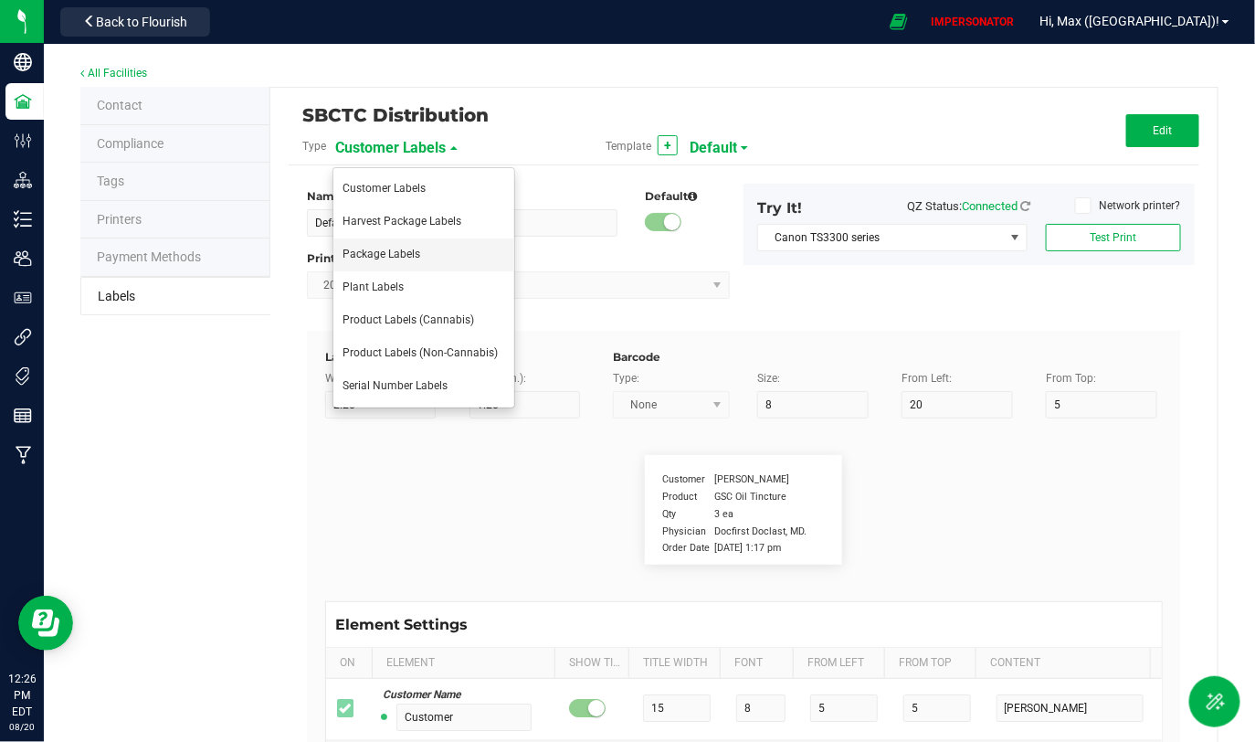
click at [384, 253] on span "Package Labels" at bounding box center [381, 253] width 78 height 13
type input "4"
type input "3"
type input "5"
type input "40"
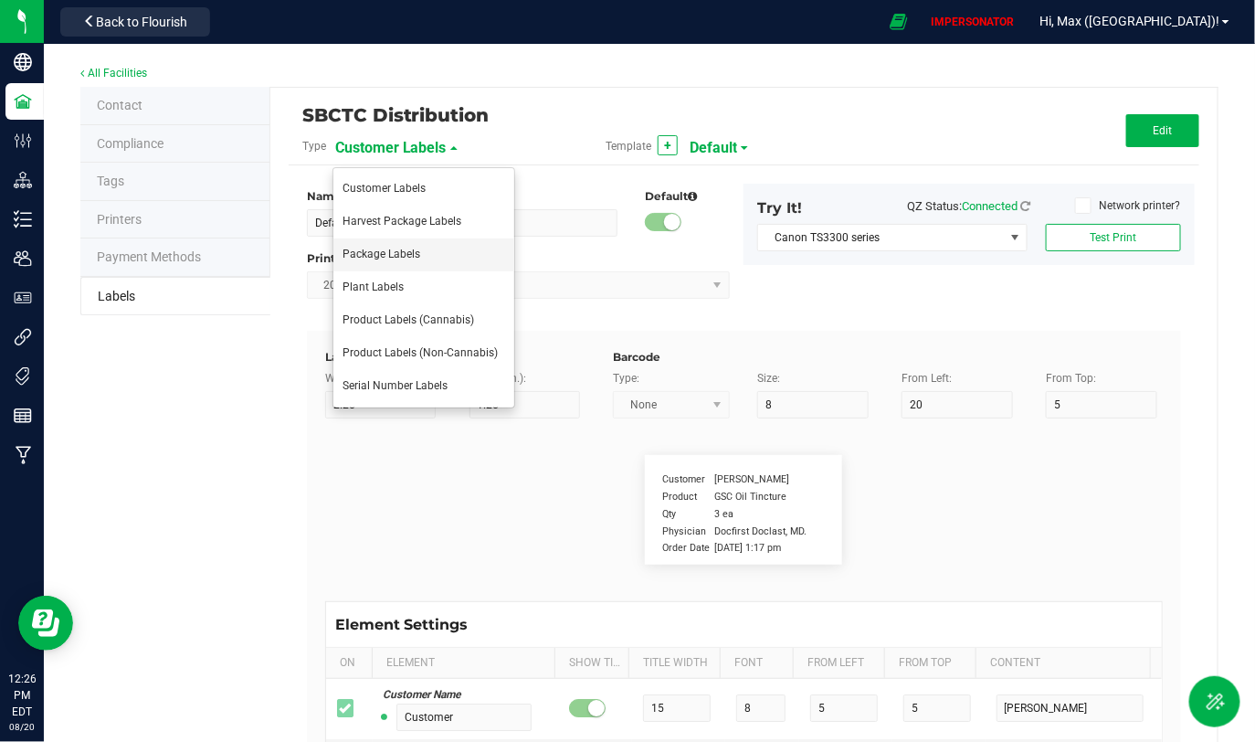
type input "Package ID"
type input "25"
type input "10"
type input "CADMODS-20200420-096"
type input "SKU Name"
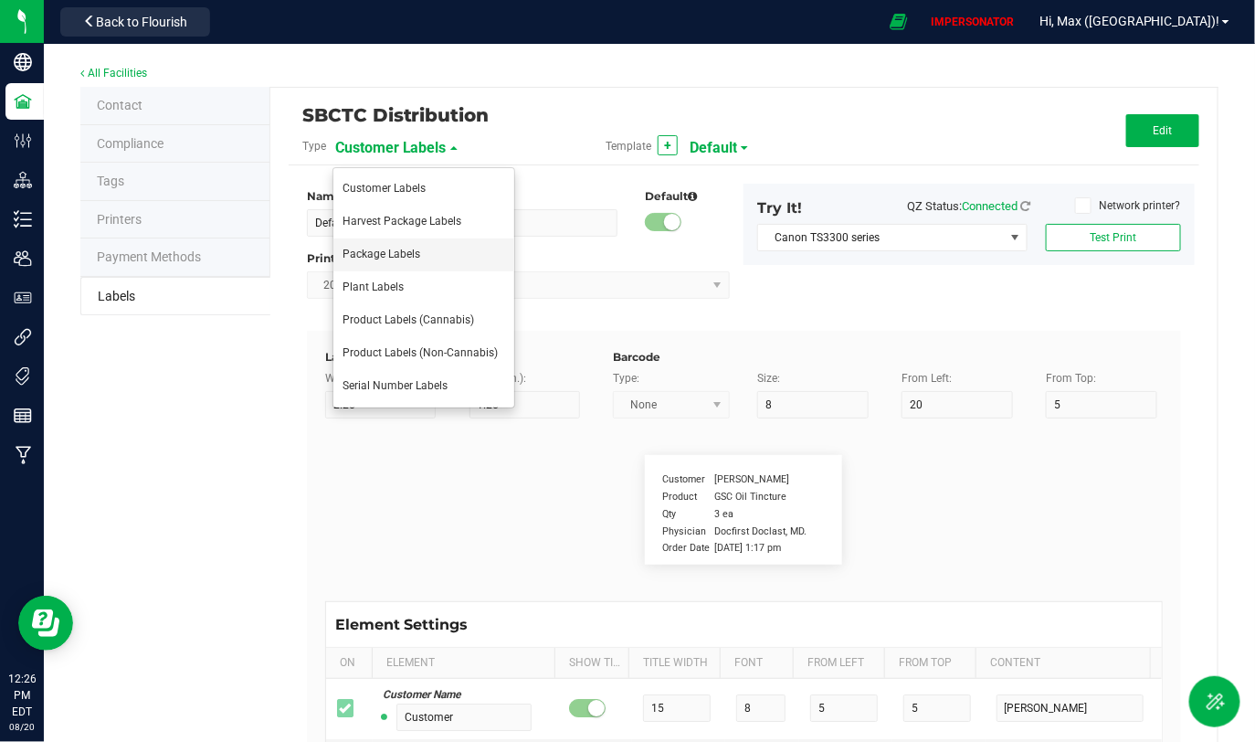
type input "25"
type input "10"
type input "Gelato Pen"
type input "Strain"
type input "25"
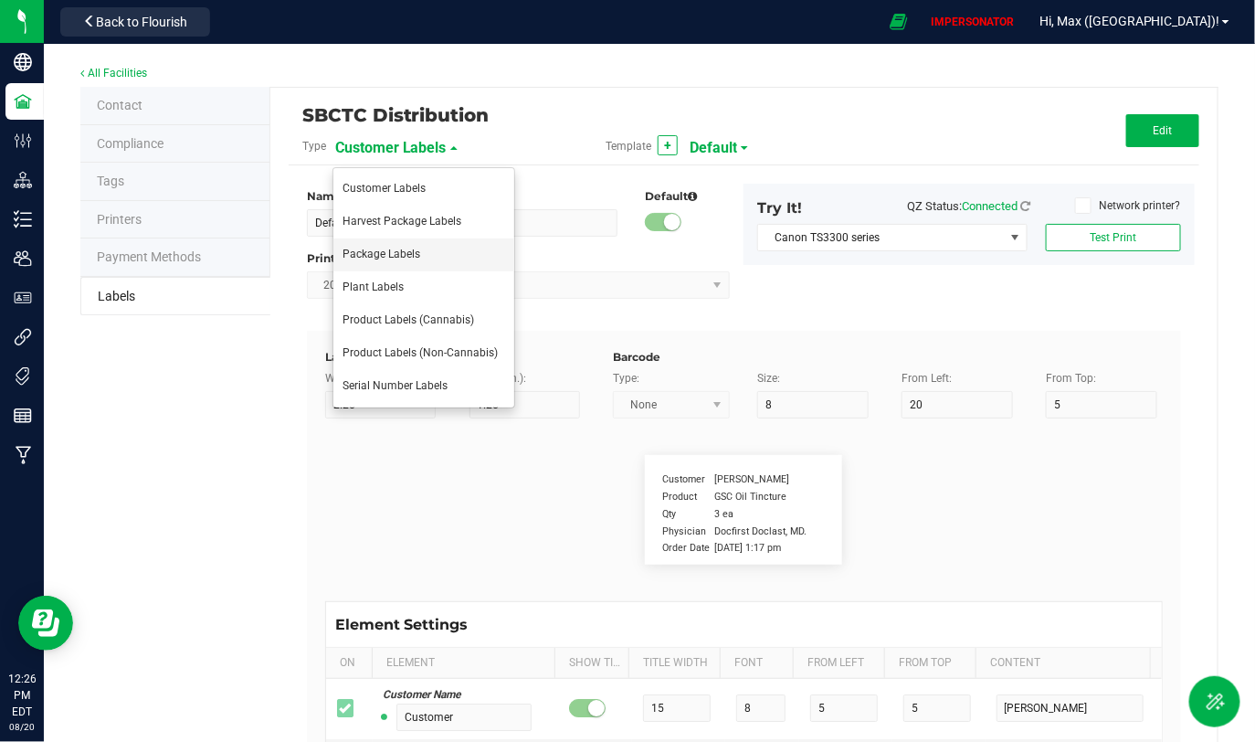
type input "10"
type input "Gelato"
type input "Size"
type input "25"
type input "10"
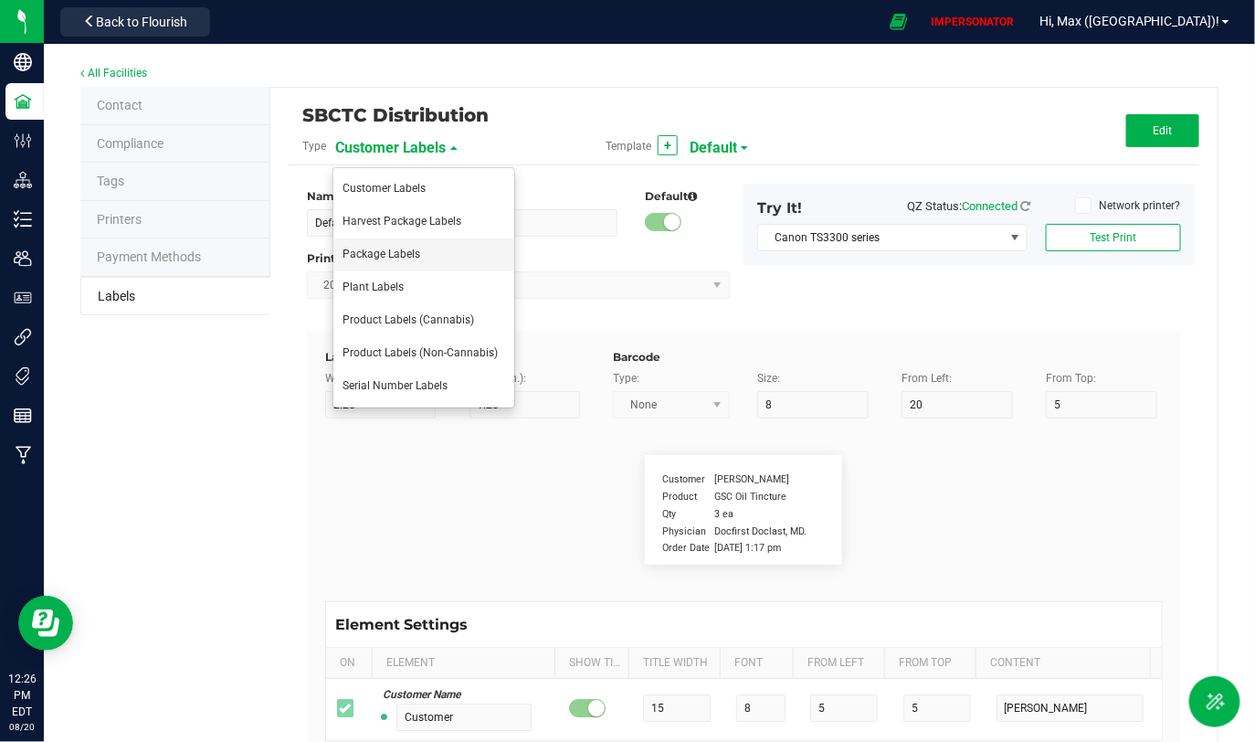
type input "44 ea"
type input "Package Date"
type input "25"
type input "10"
type input "[DATE] 10:14pm"
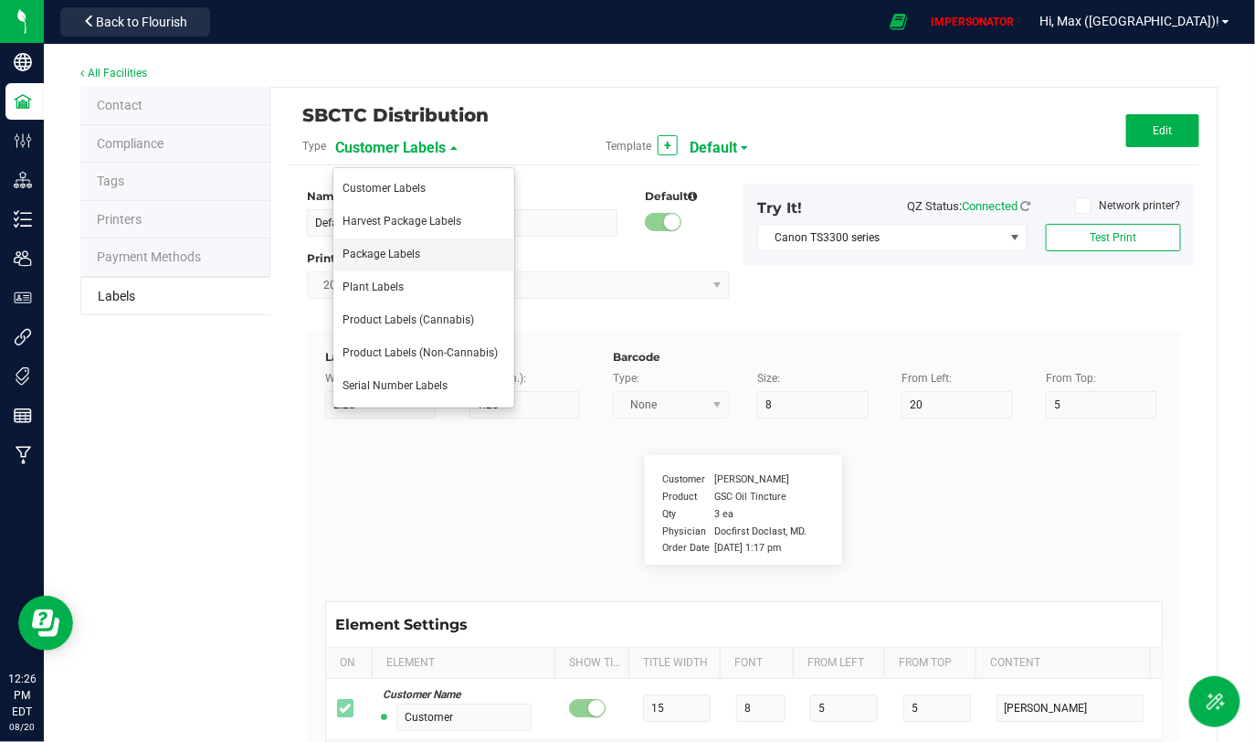
type input "Lot Number"
type input "25"
type input "10"
type input "30"
type input "LOT918234"
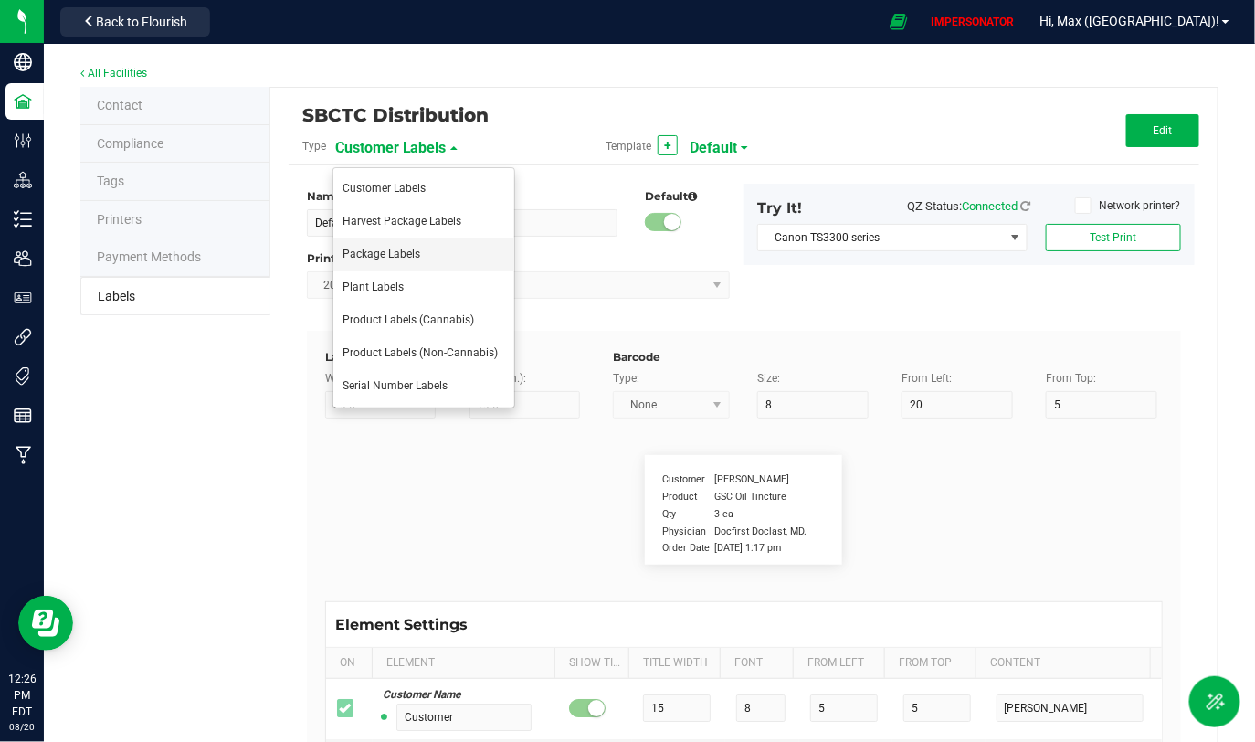
type input "SKU"
type input "25"
type input "10"
type input "30"
type input "42P017"
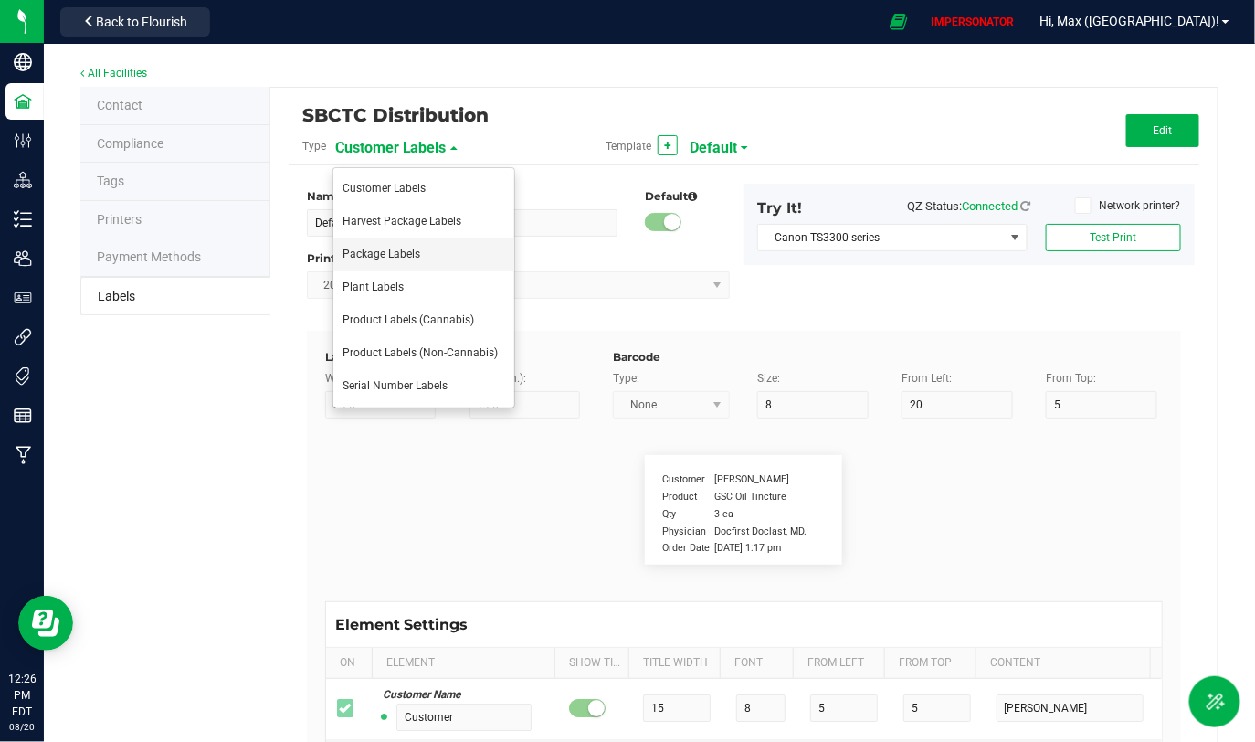
type input "Ref Field 1"
type input "25"
type input "10"
type input "35"
type input "Ref Field 1 Value"
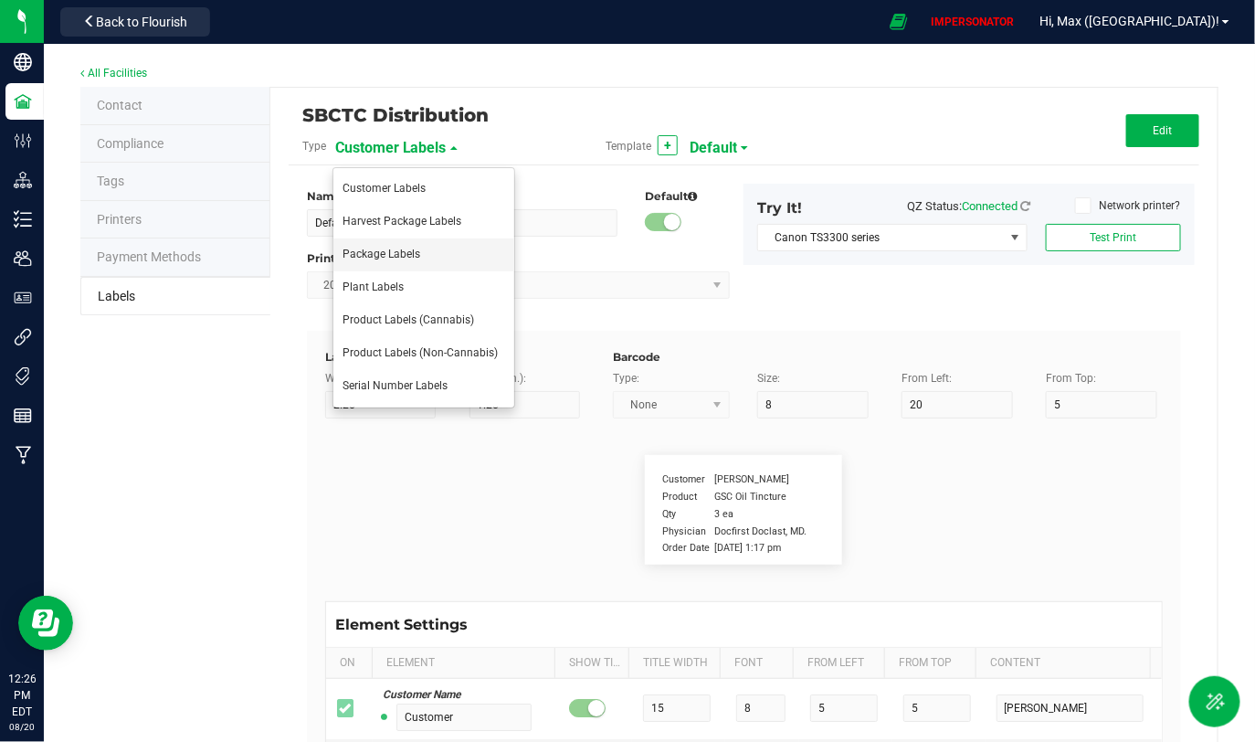
type input "Ref Field 2"
type input "25"
type input "10"
type input "35"
type input "Ref Field 2 Value"
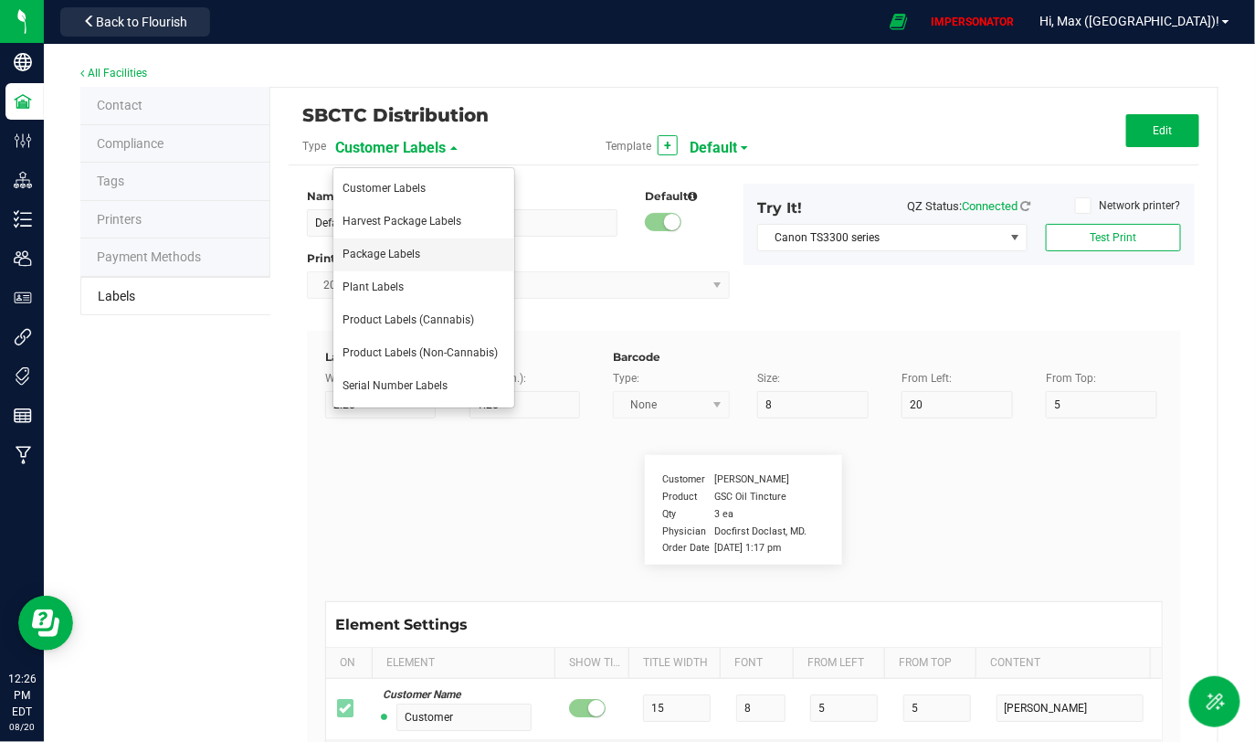
type input "Ref Field 3"
type input "25"
type input "10"
type input "35"
type input "Ref Field 3 Value"
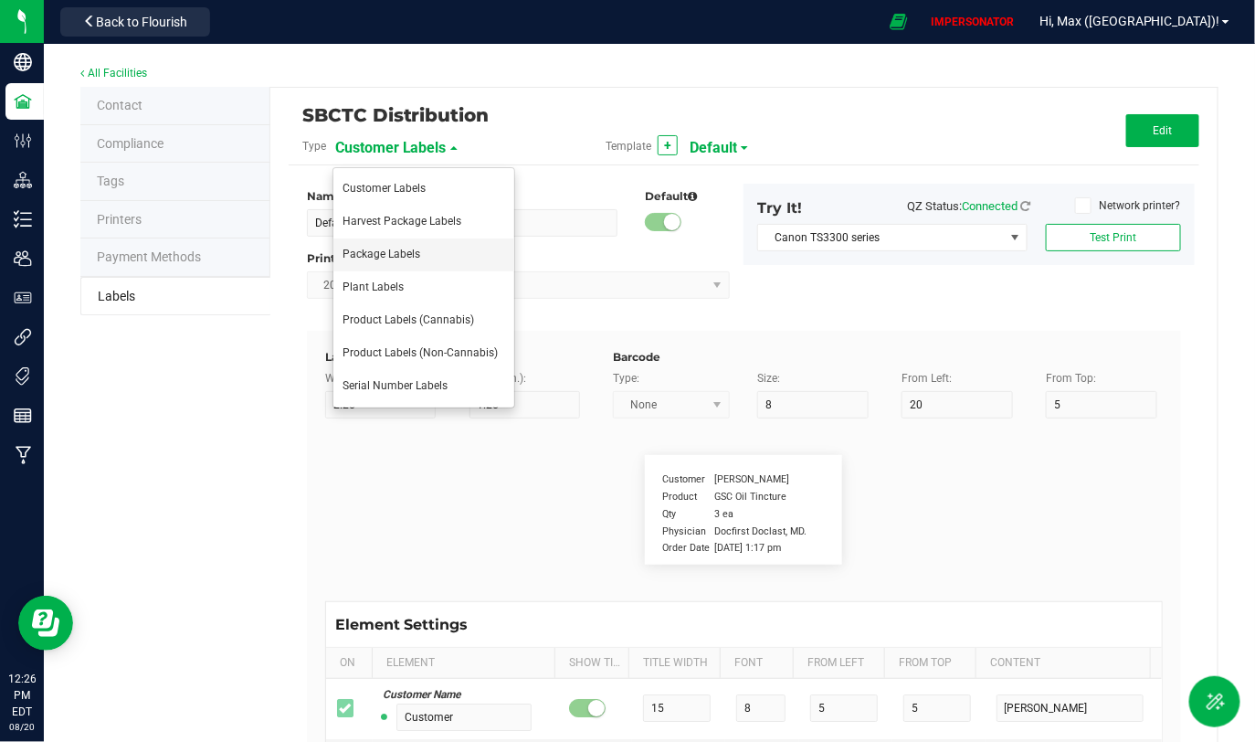
type input "Item Ref Field 1"
type input "25"
type input "10"
type input "35"
type input "Item Ref Field 1 Value"
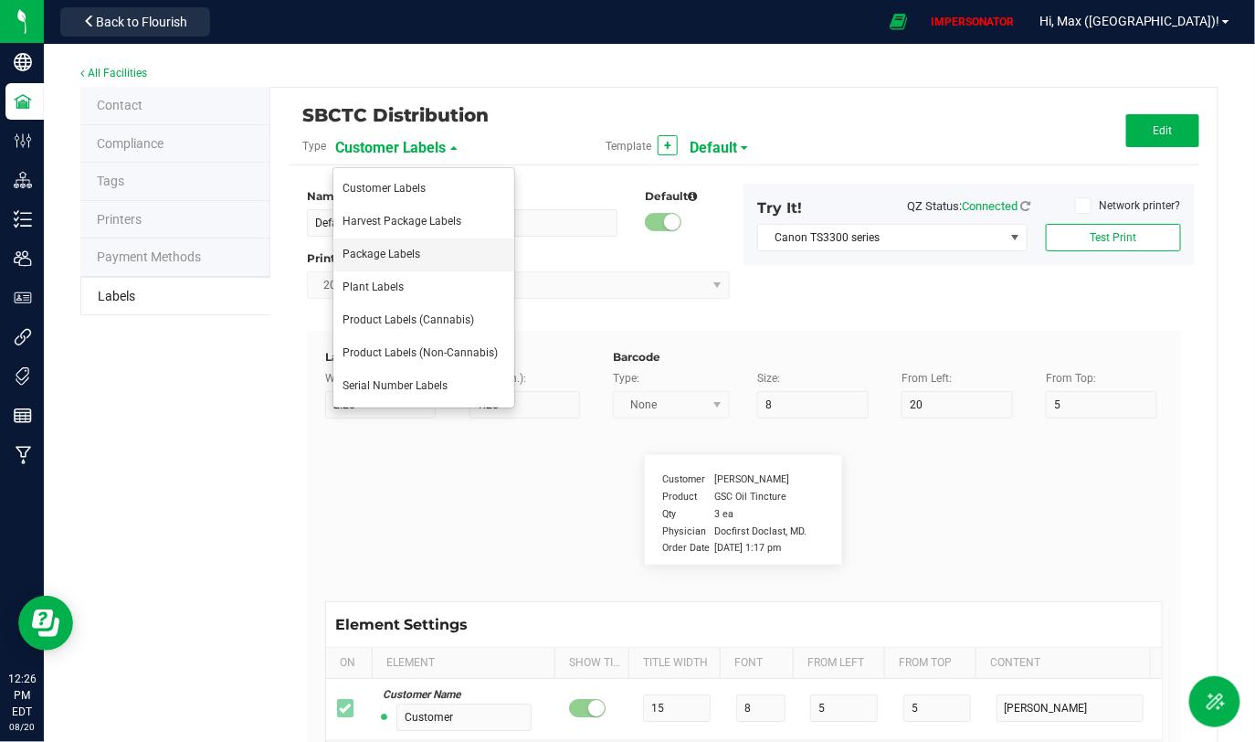
type input "Item Ref Field 2"
type input "25"
type input "10"
type input "35"
type input "Item Ref Field 2 Value"
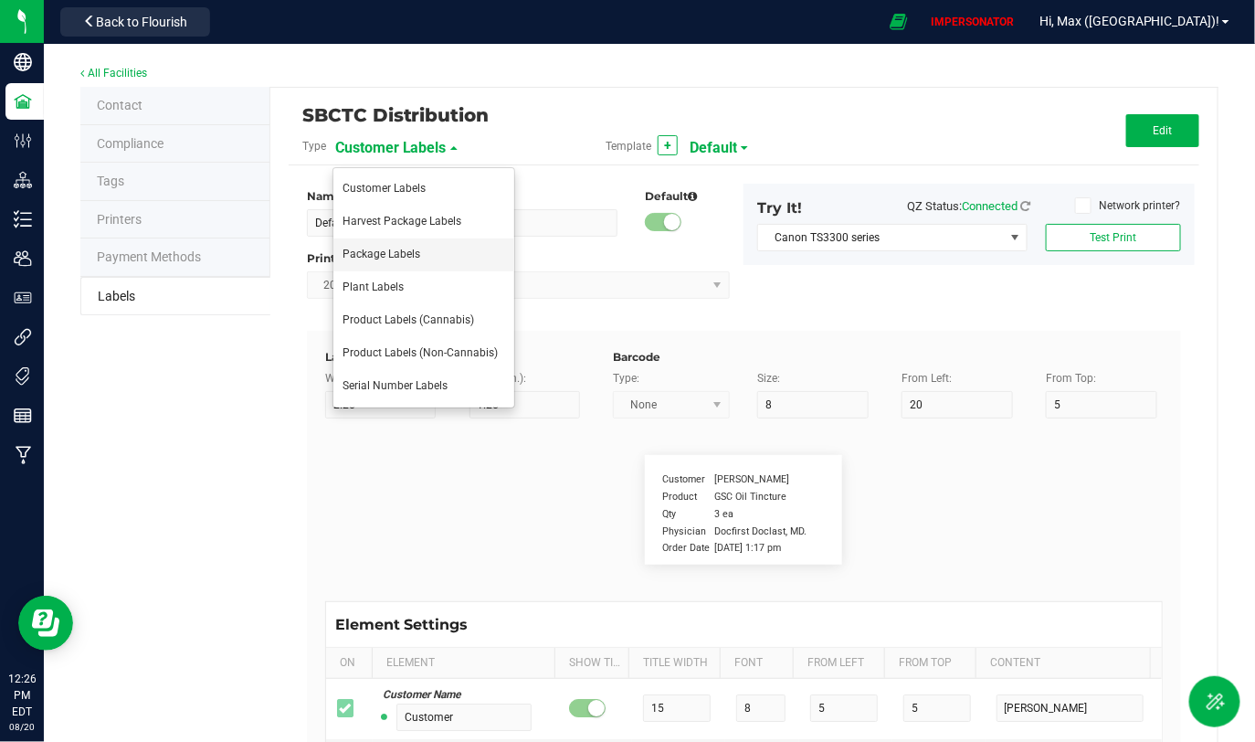
type input "Item Ref Field 3"
type input "25"
type input "10"
type input "35"
type input "Item Ref Field 3 Value"
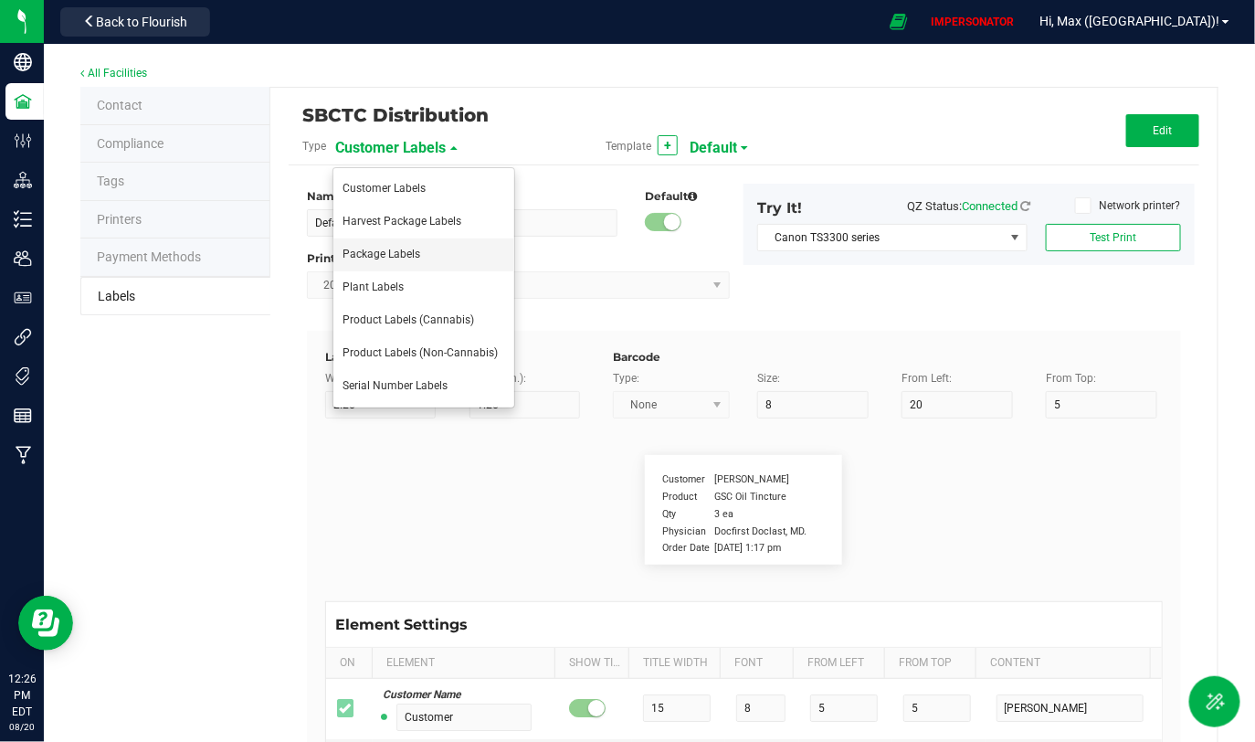
type input "Item Ref Field 4"
type input "25"
type input "10"
type input "35"
type input "Item Ref Field 4 Value"
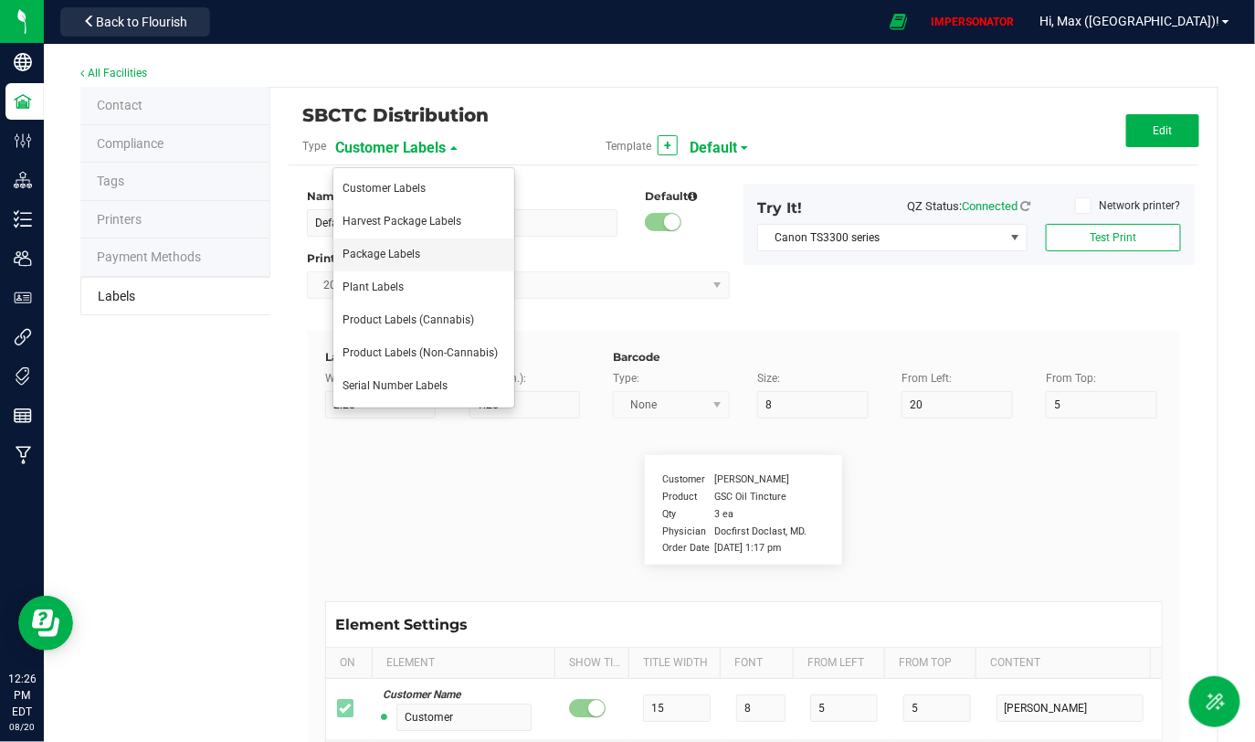
type input "Item Ref Field 5"
type input "25"
type input "10"
type input "35"
type input "Item Ref Field 5 Value"
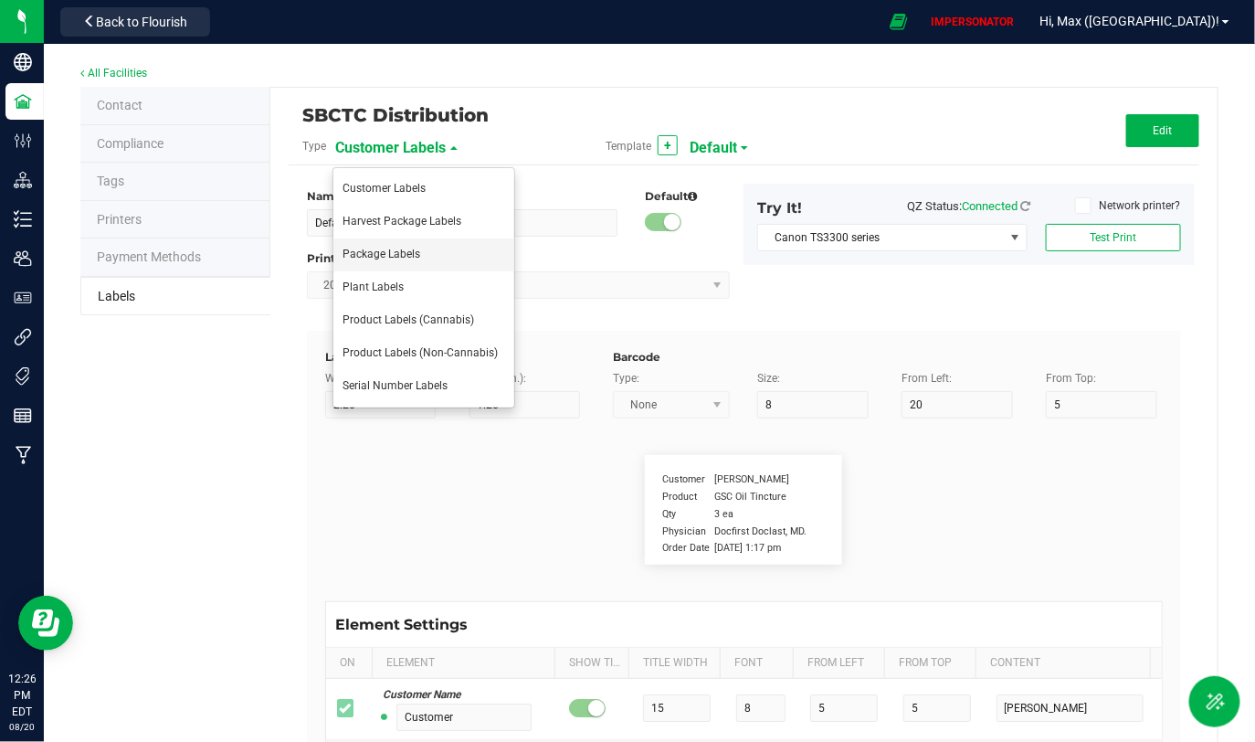
type input "NDC Number"
type input "25"
type input "10"
type input "35"
type input "[PHONE_NUMBER]"
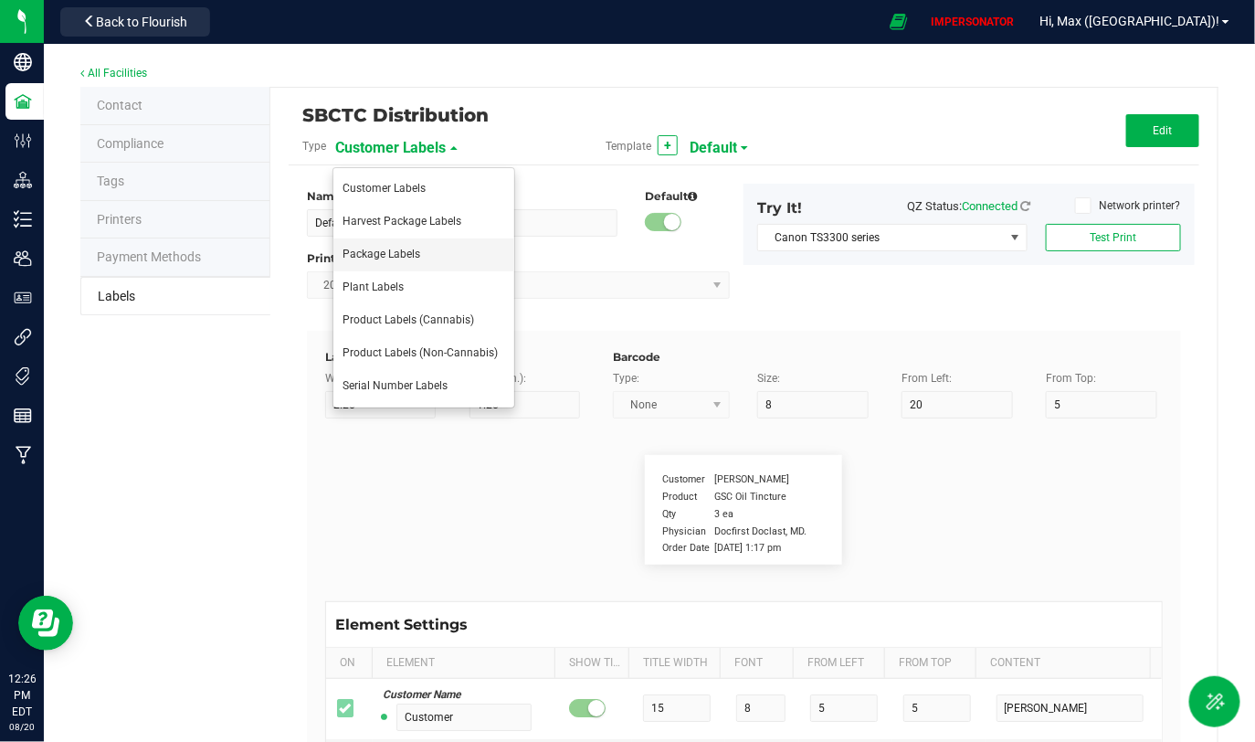
type input "Number of Servings"
type input "25"
type input "10"
type input "35"
type input "4 servings/item"
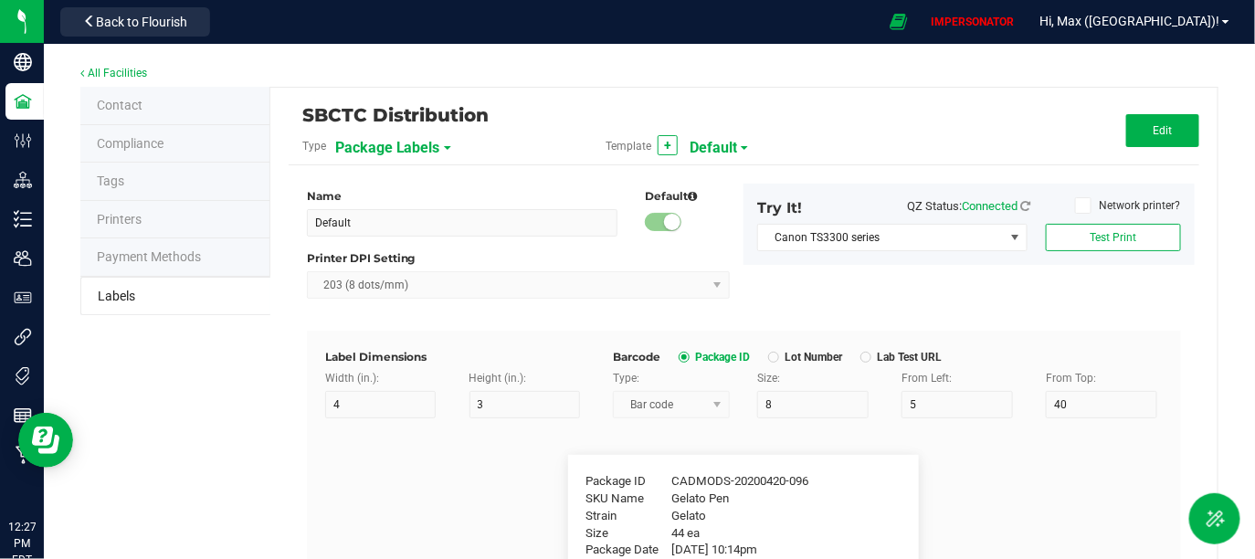
click at [413, 146] on span "Package Labels" at bounding box center [387, 147] width 105 height 31
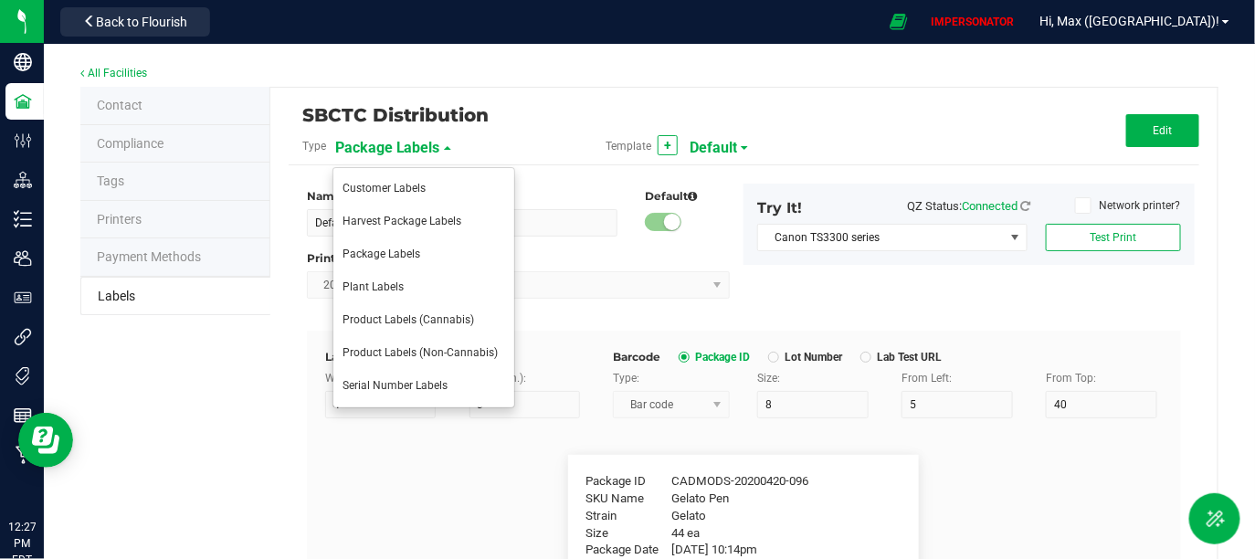
click at [698, 150] on span "Default" at bounding box center [712, 147] width 47 height 31
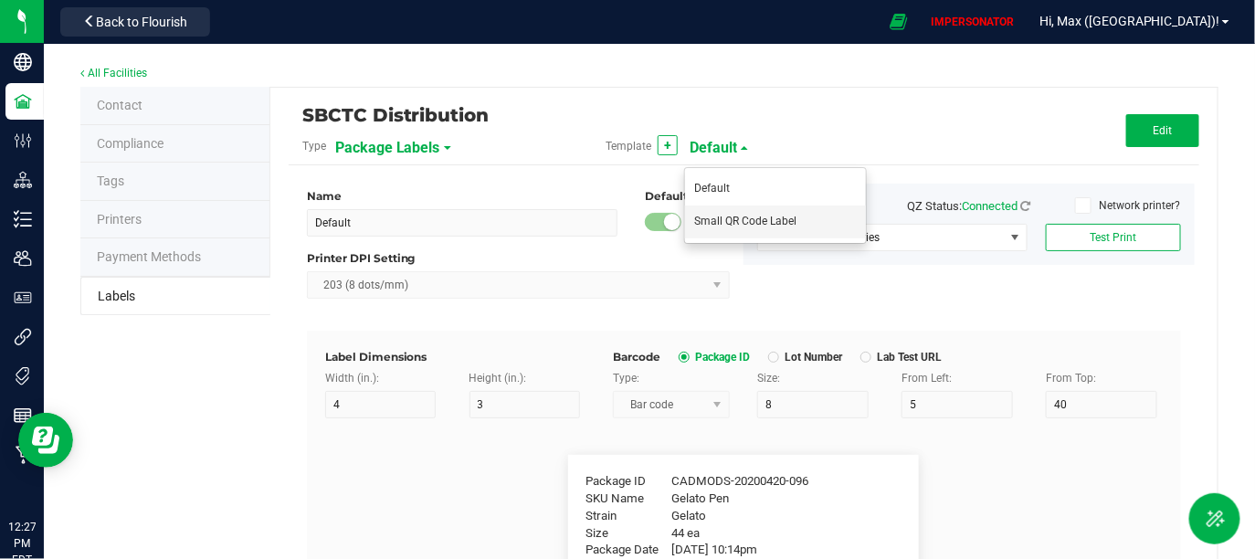
click at [741, 229] on li "Small QR Code Label" at bounding box center [775, 221] width 181 height 33
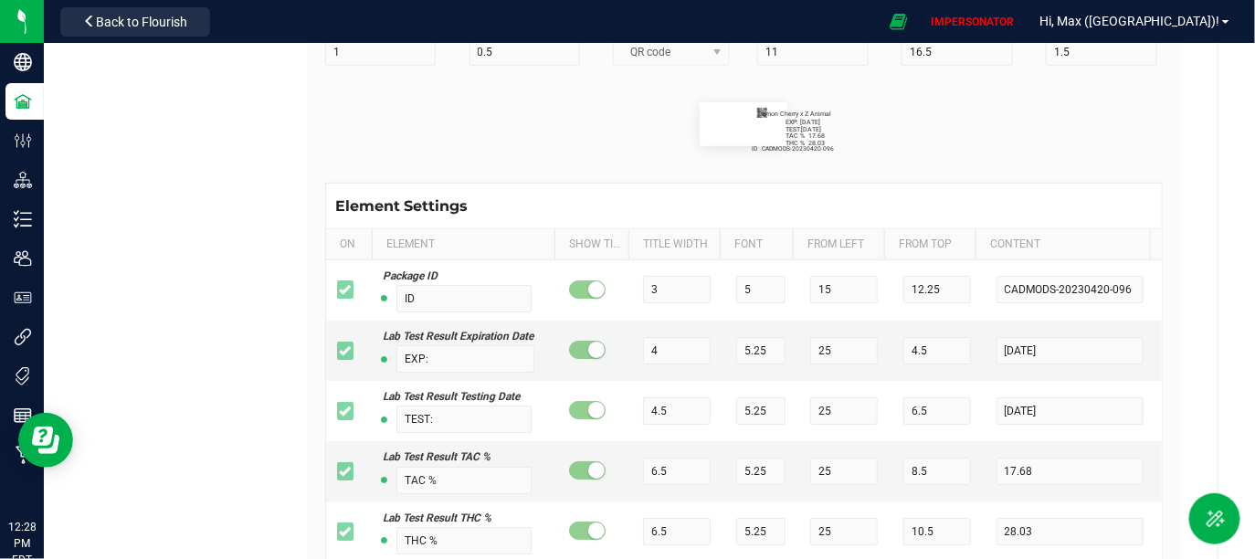
scroll to position [279, 0]
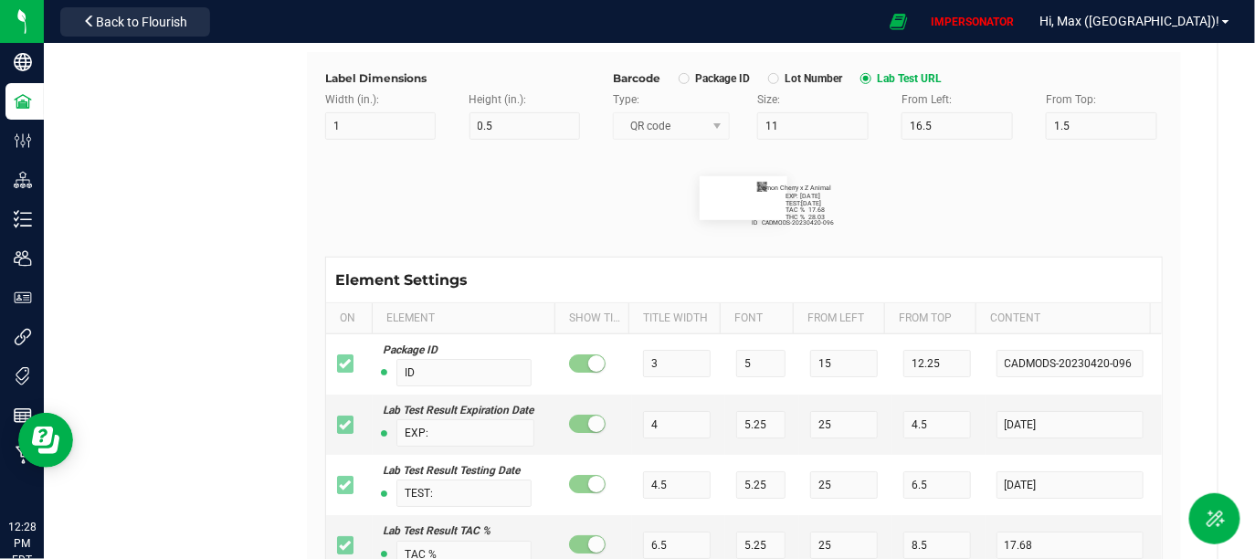
drag, startPoint x: 778, startPoint y: 200, endPoint x: 870, endPoint y: 201, distance: 92.2
click at [870, 201] on flourish-label-viewer "ID CADMODS-20230420-096 EXP: [DATE] TEST: [DATE] TAC % 17.68 THC % 28.03 Lemon …" at bounding box center [743, 198] width 837 height 44
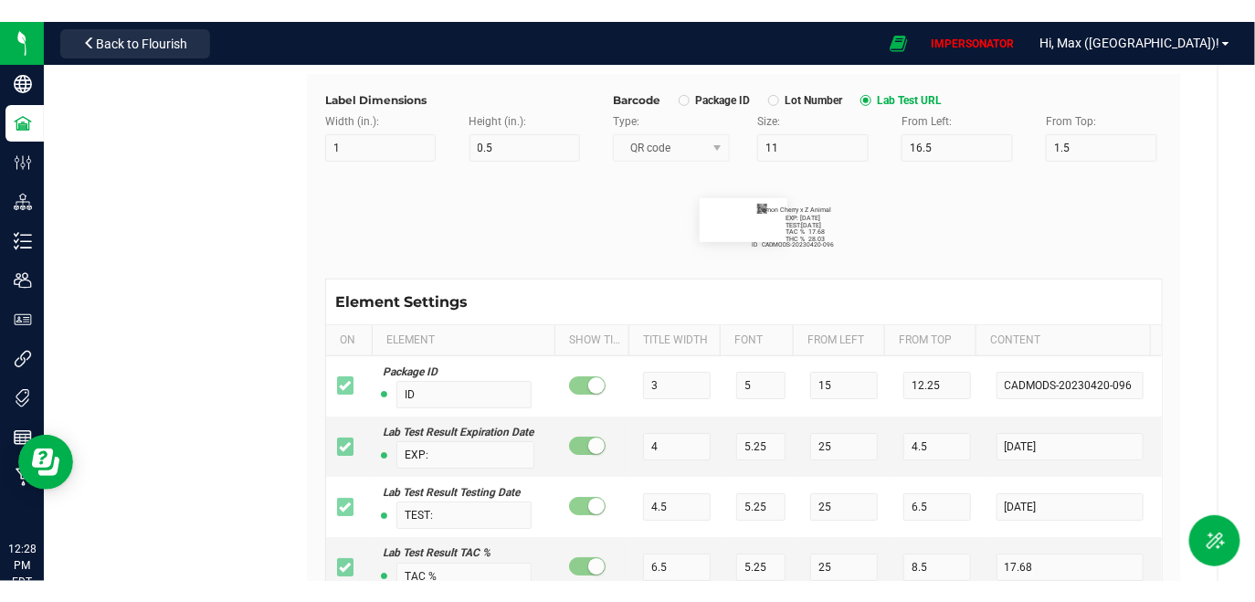
scroll to position [0, 0]
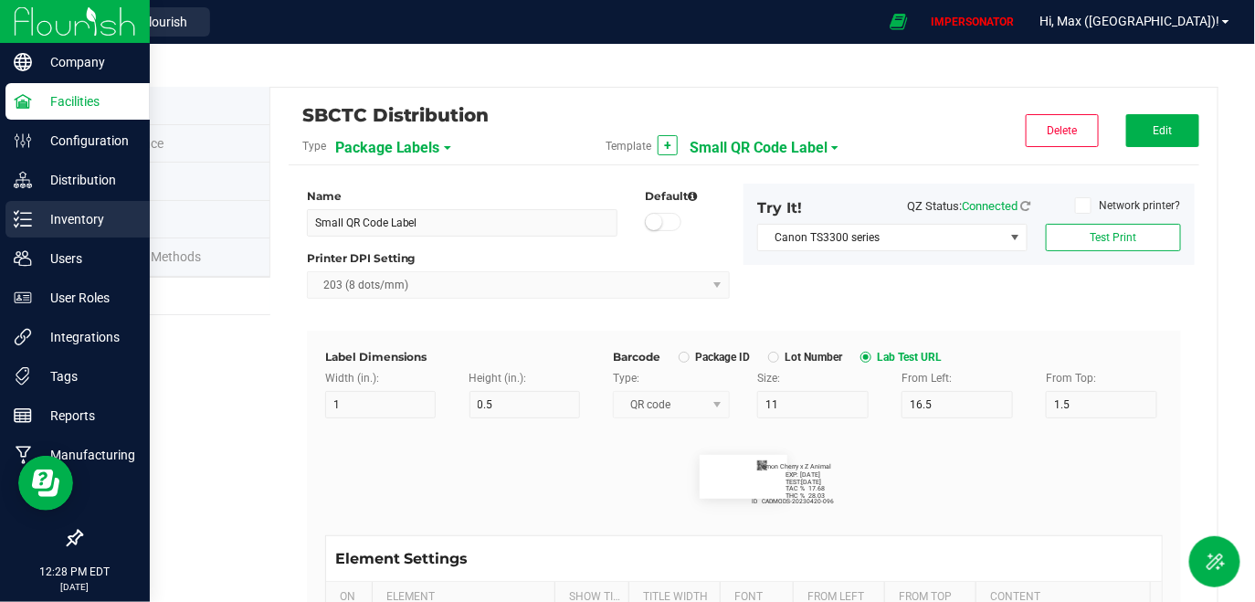
click at [58, 227] on p "Inventory" at bounding box center [87, 219] width 110 height 22
